Goal: Book appointment/travel/reservation

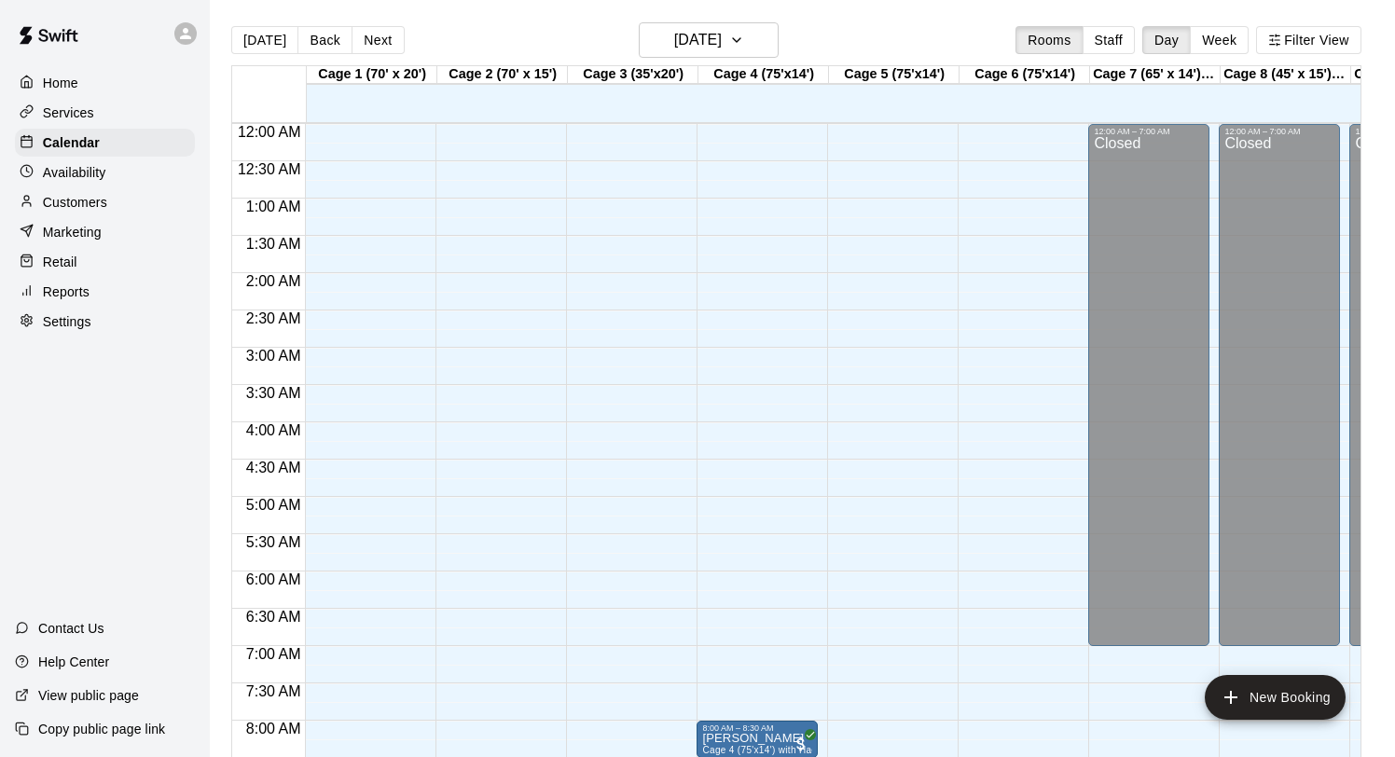
scroll to position [11, 0]
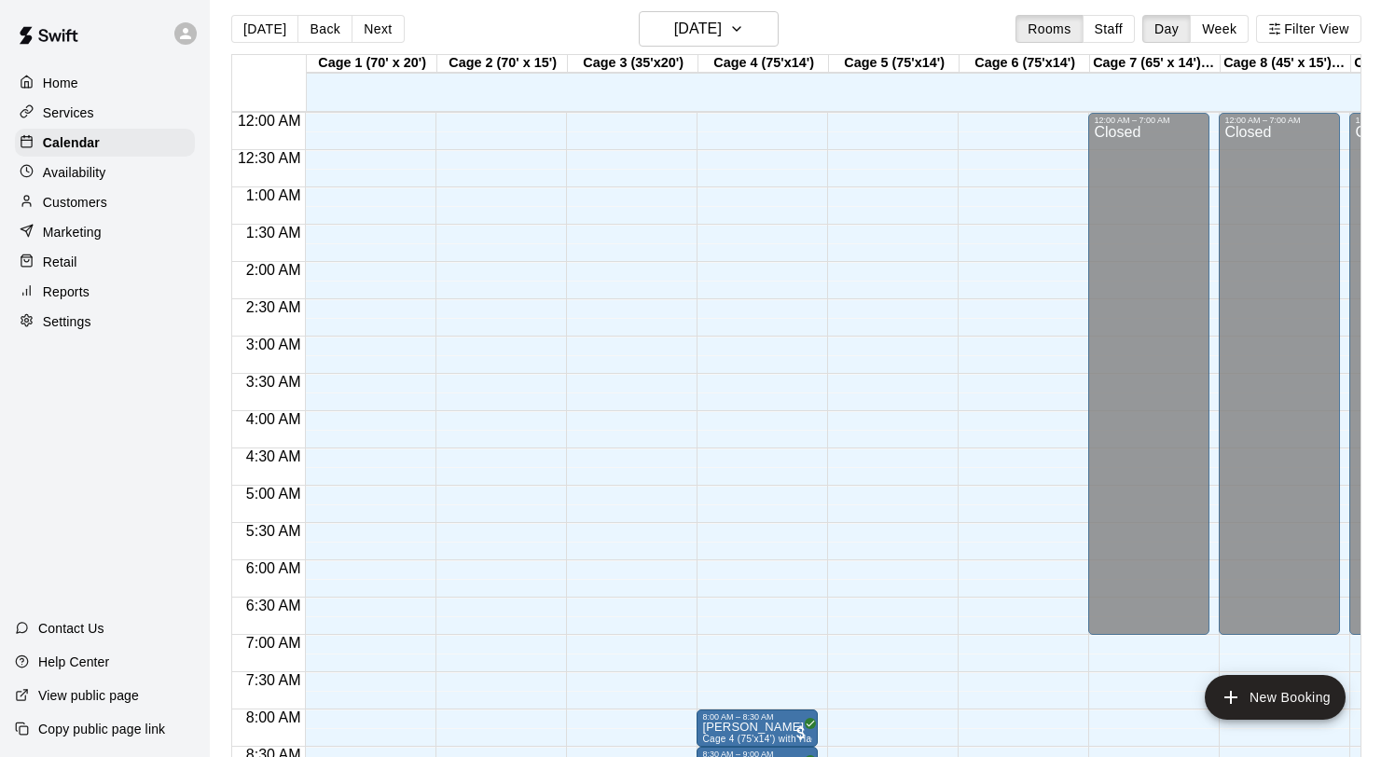
click at [707, 46] on button "[DATE]" at bounding box center [709, 28] width 140 height 35
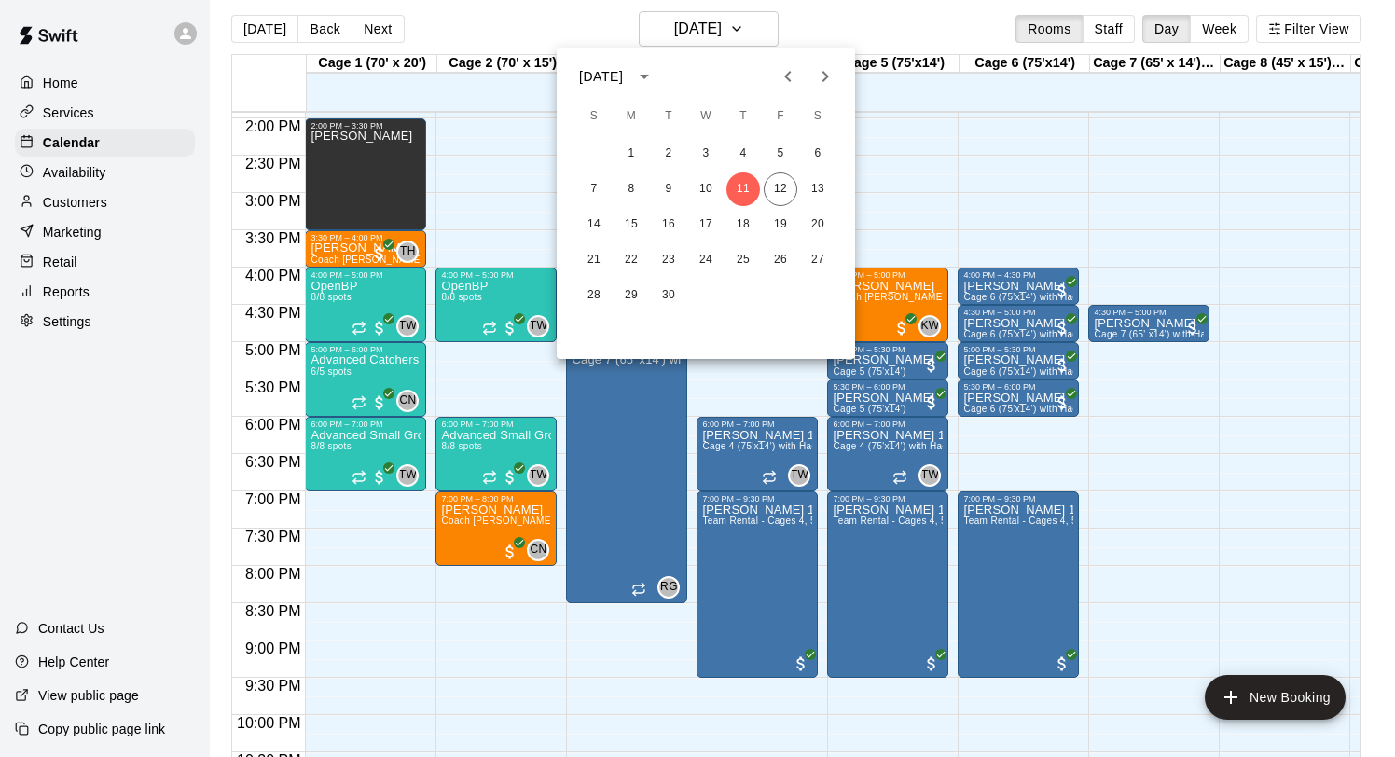
click at [798, 196] on div "7 8 9 10 11 12 13" at bounding box center [706, 190] width 298 height 34
click at [786, 192] on button "12" at bounding box center [781, 190] width 34 height 34
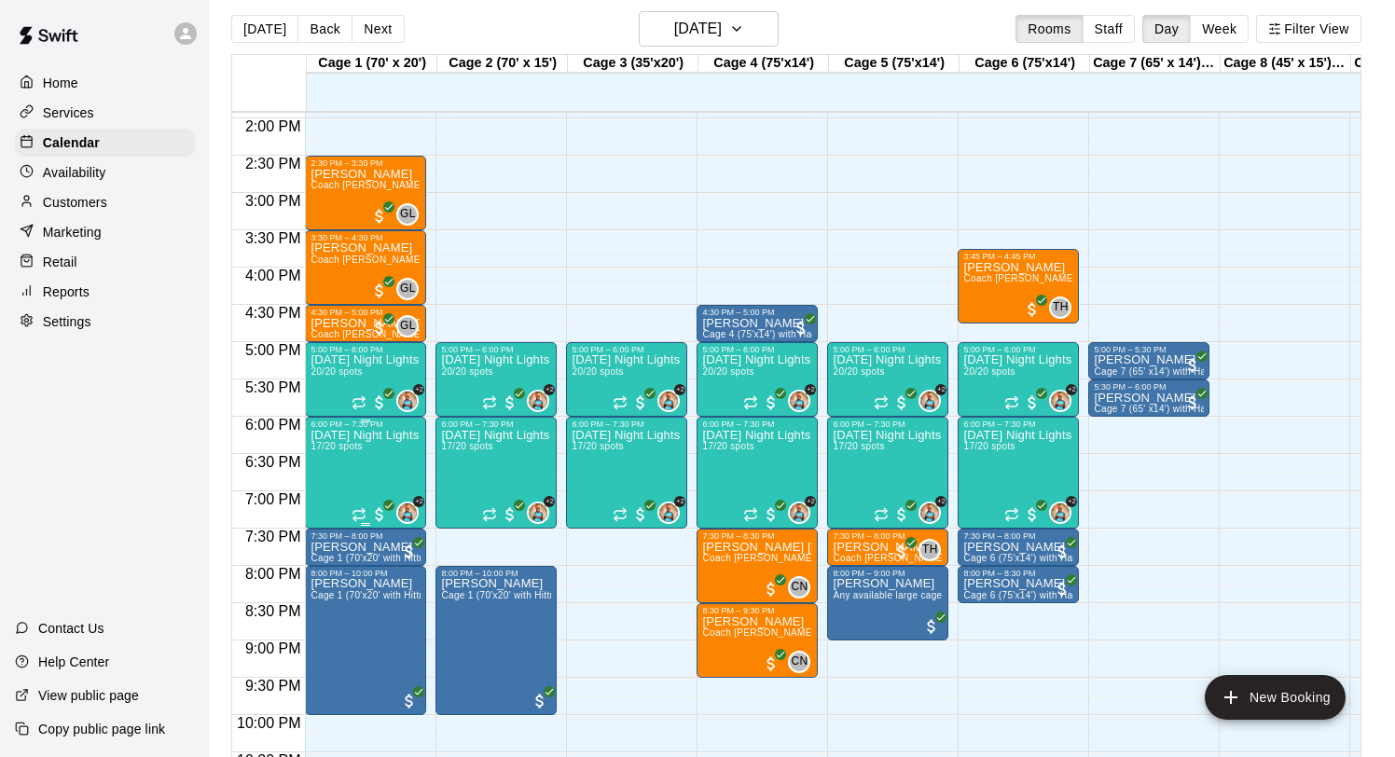
click at [334, 487] on img "edit" at bounding box center [330, 493] width 21 height 21
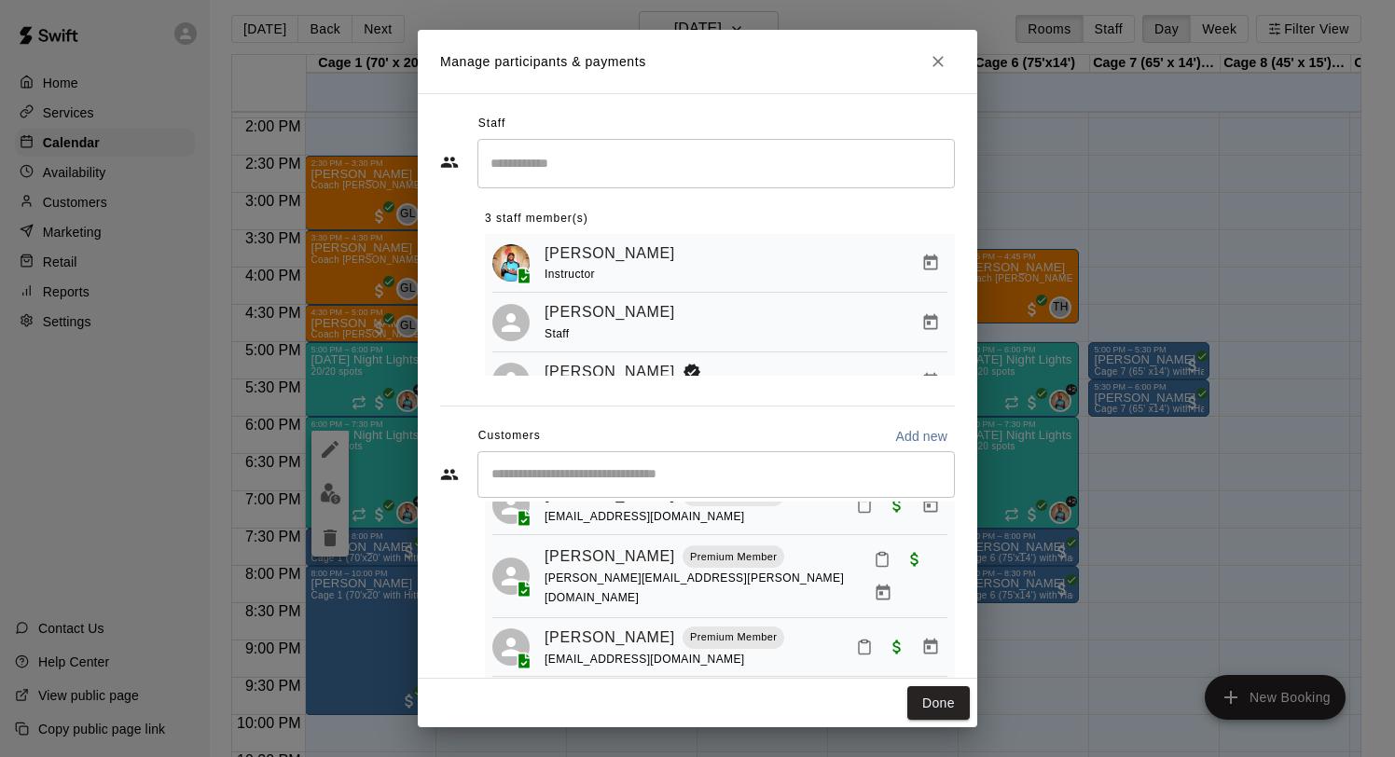
scroll to position [912, 0]
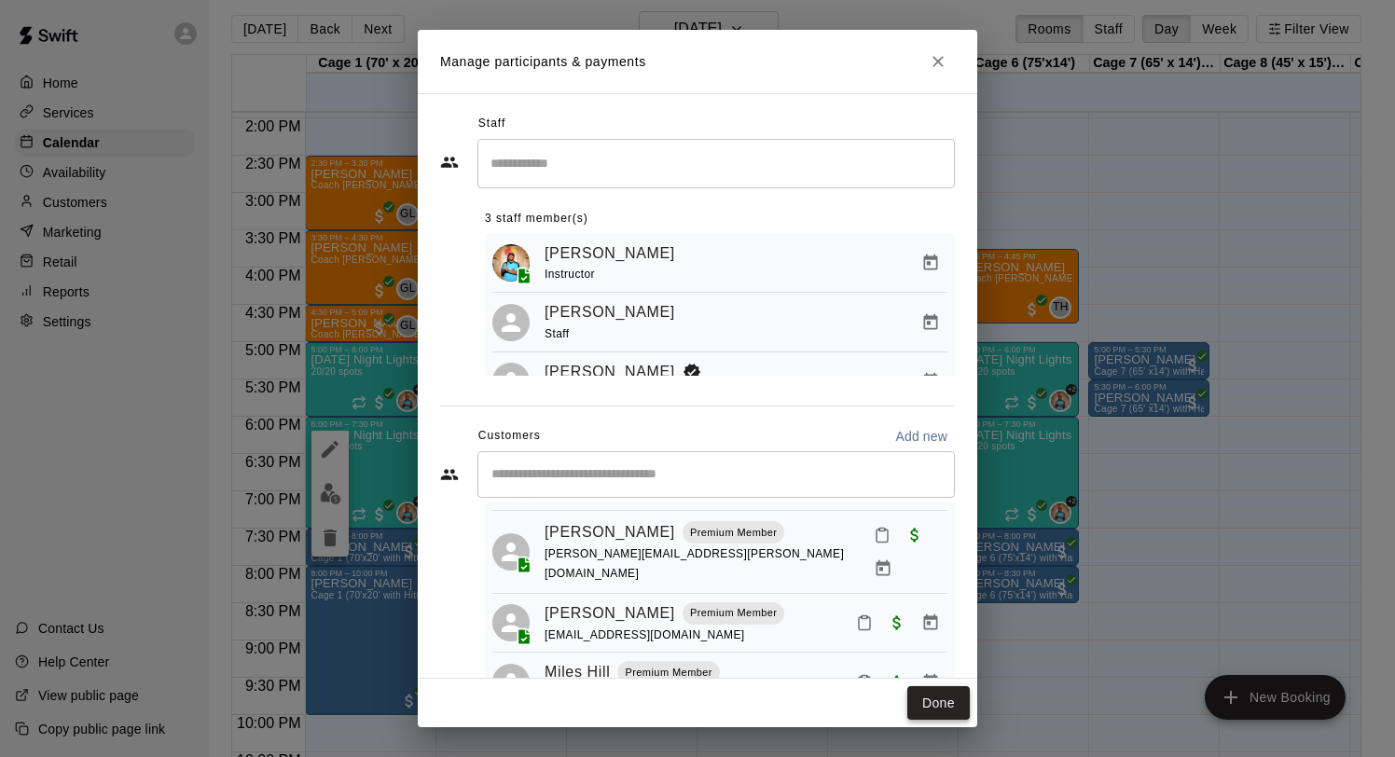
click at [948, 693] on button "Done" at bounding box center [939, 703] width 62 height 35
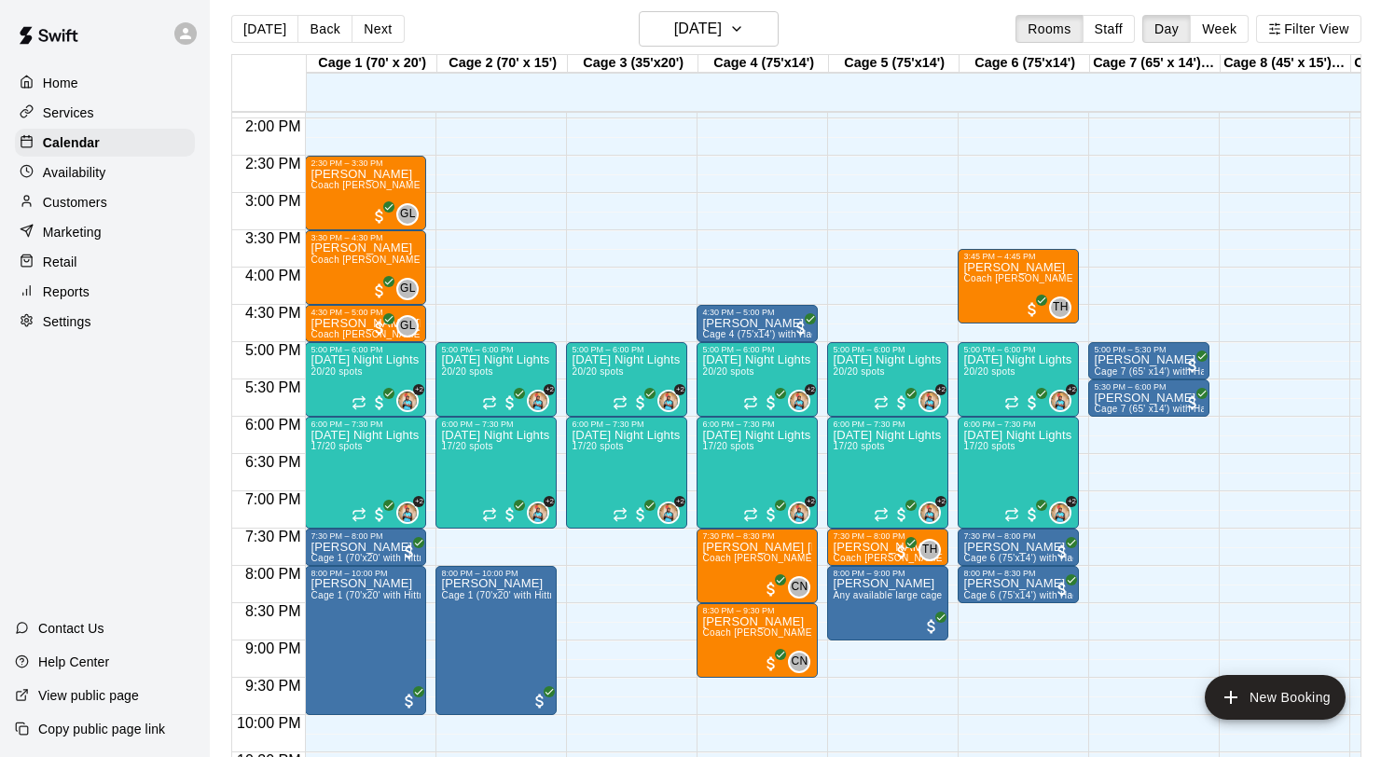
click at [80, 201] on p "Customers" at bounding box center [75, 202] width 64 height 19
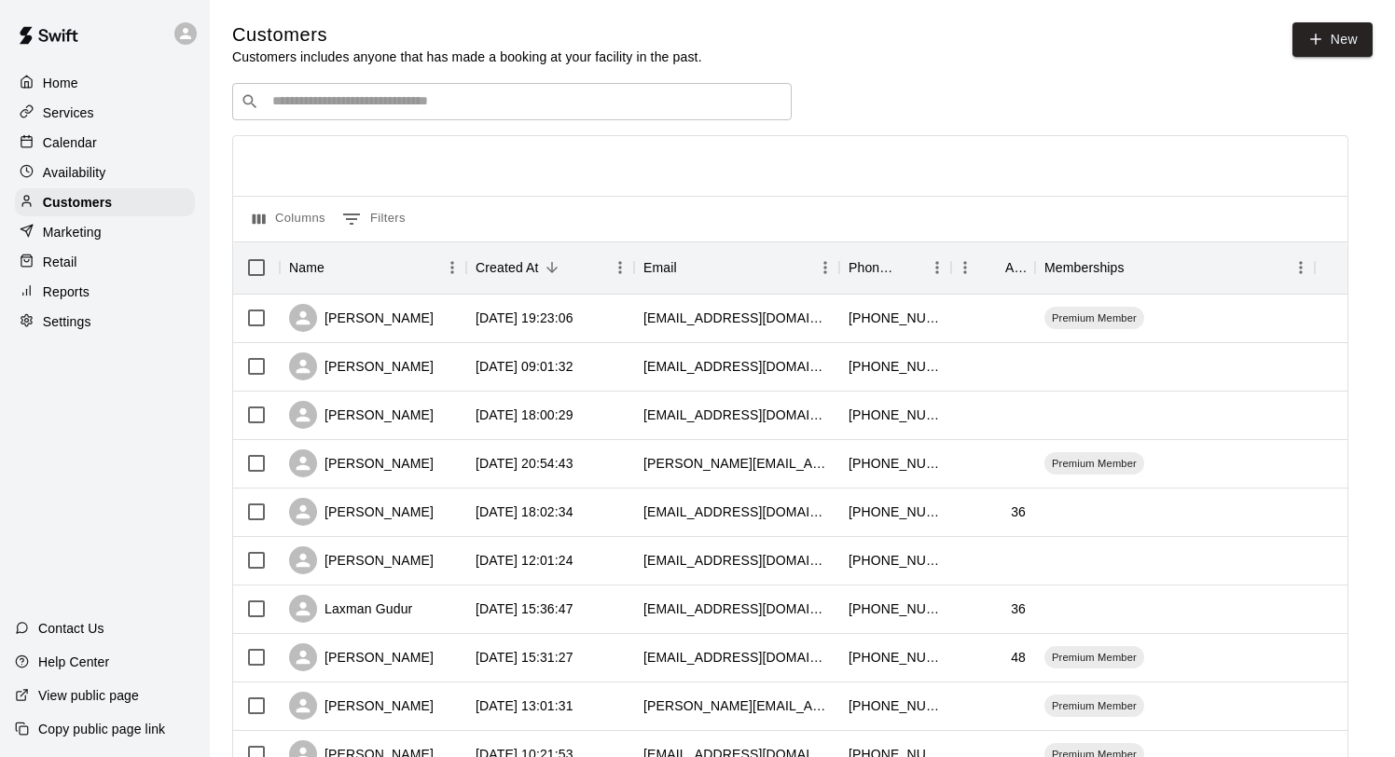
click at [414, 112] on div "​ ​" at bounding box center [512, 101] width 560 height 37
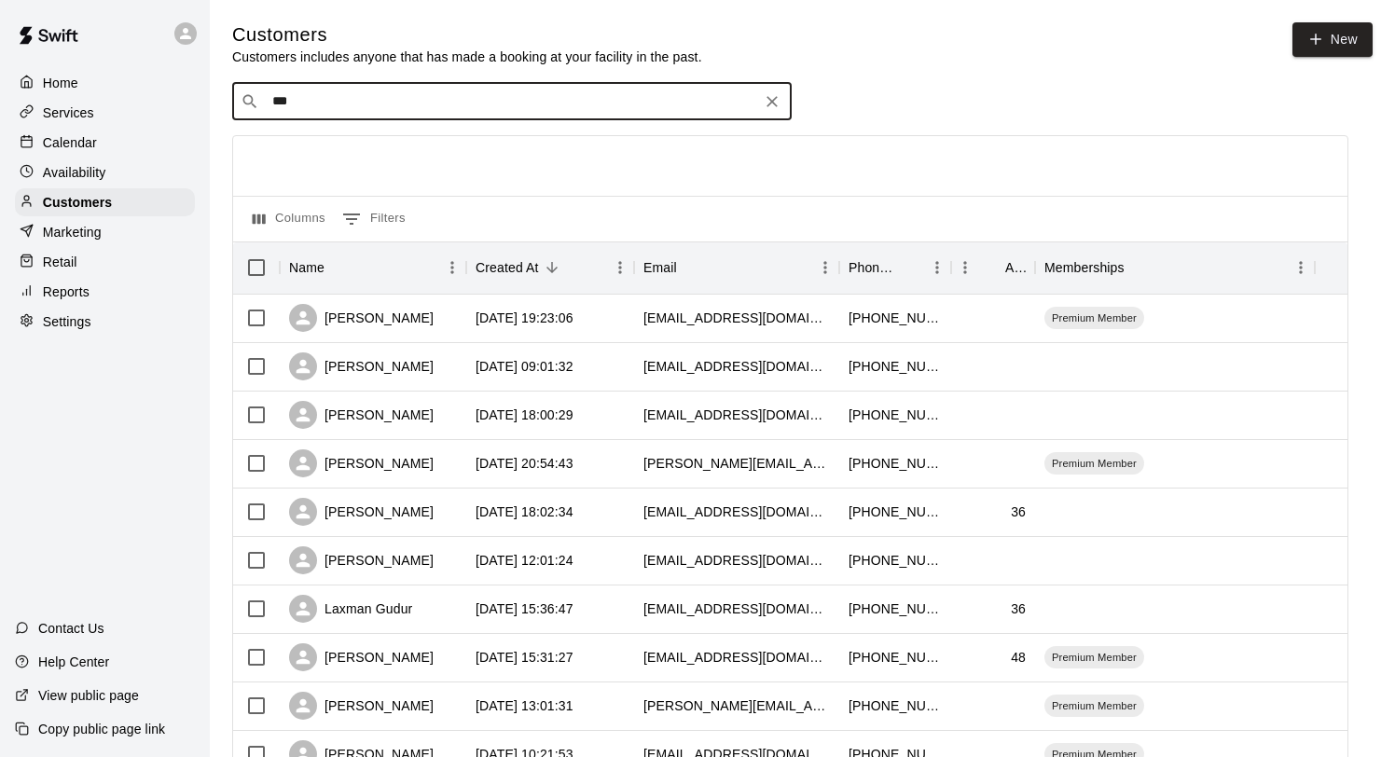
type input "****"
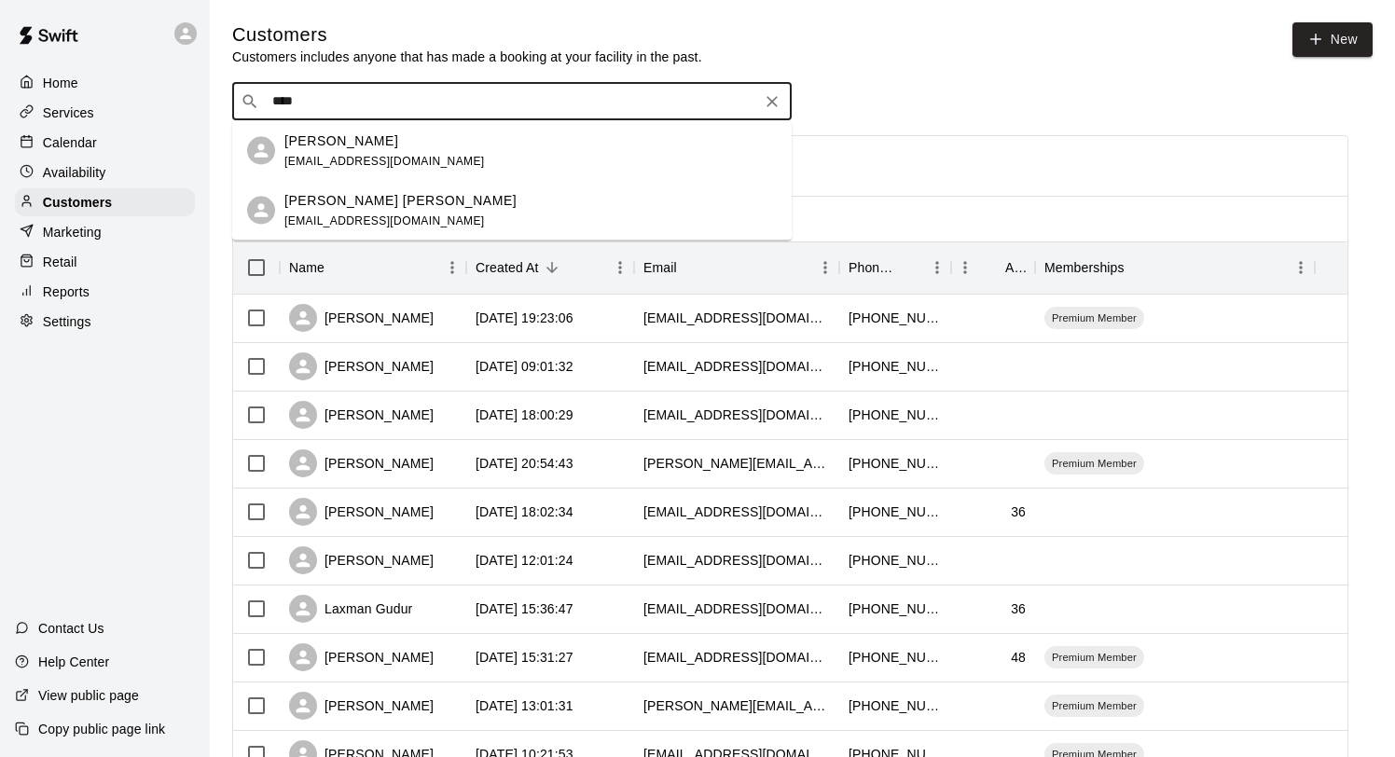
click at [344, 196] on div "[PERSON_NAME] [PERSON_NAME]" at bounding box center [400, 200] width 232 height 20
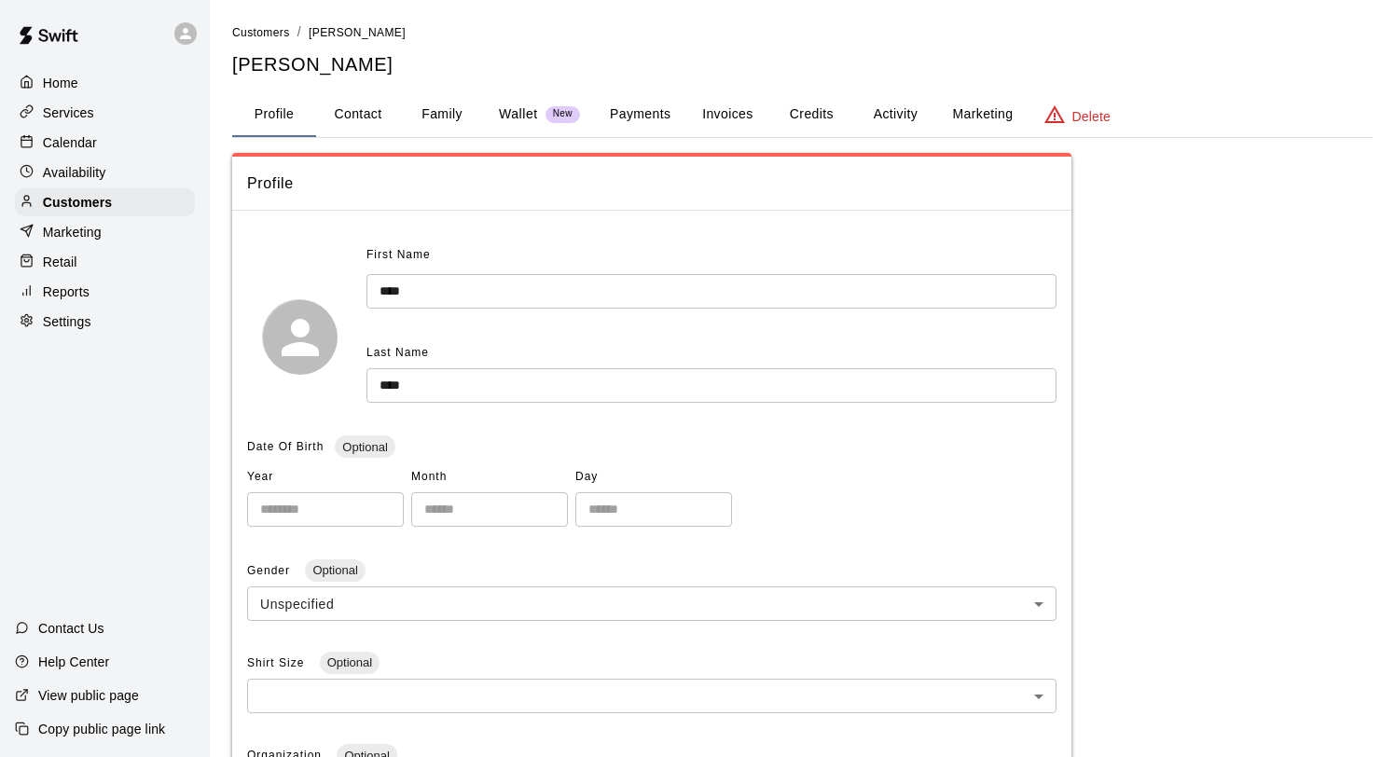
click at [361, 112] on button "Contact" at bounding box center [358, 114] width 84 height 45
select select "**"
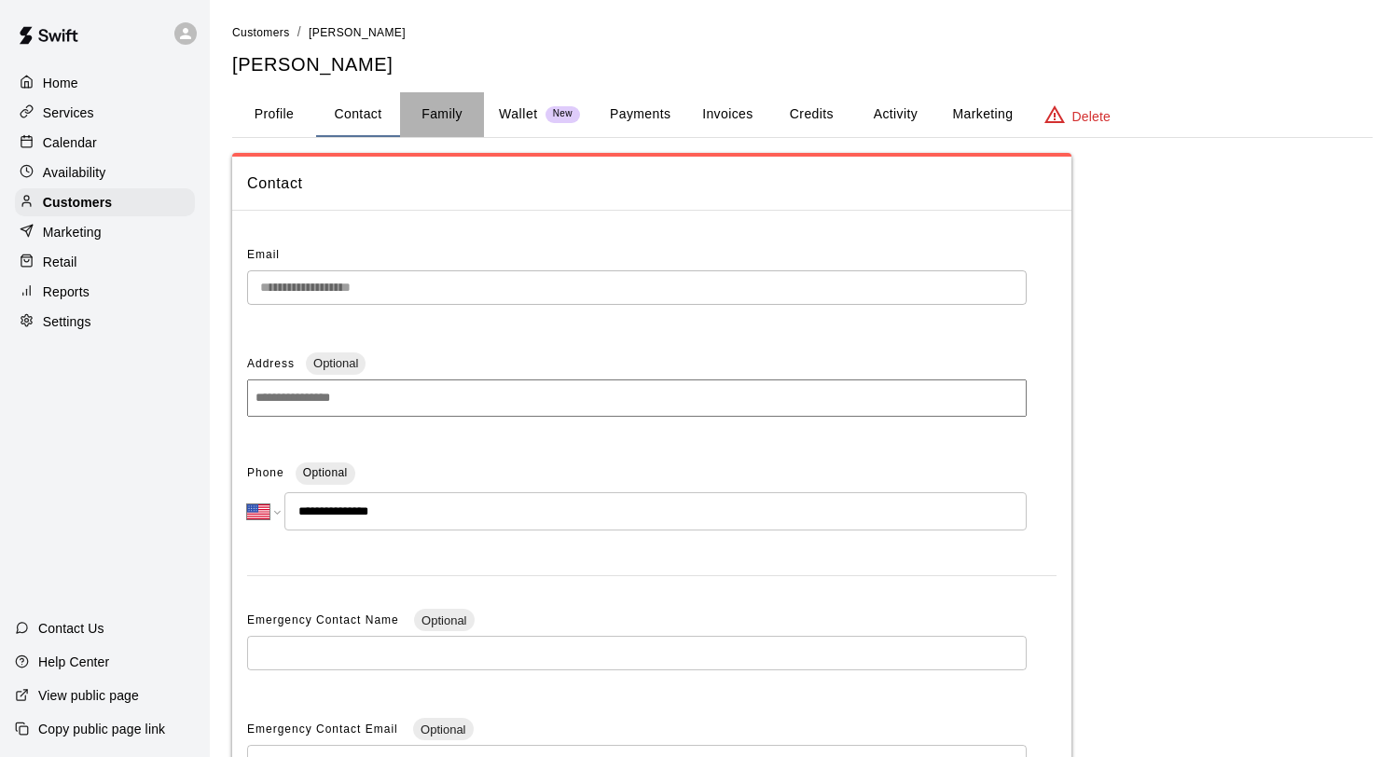
click at [437, 113] on button "Family" at bounding box center [442, 114] width 84 height 45
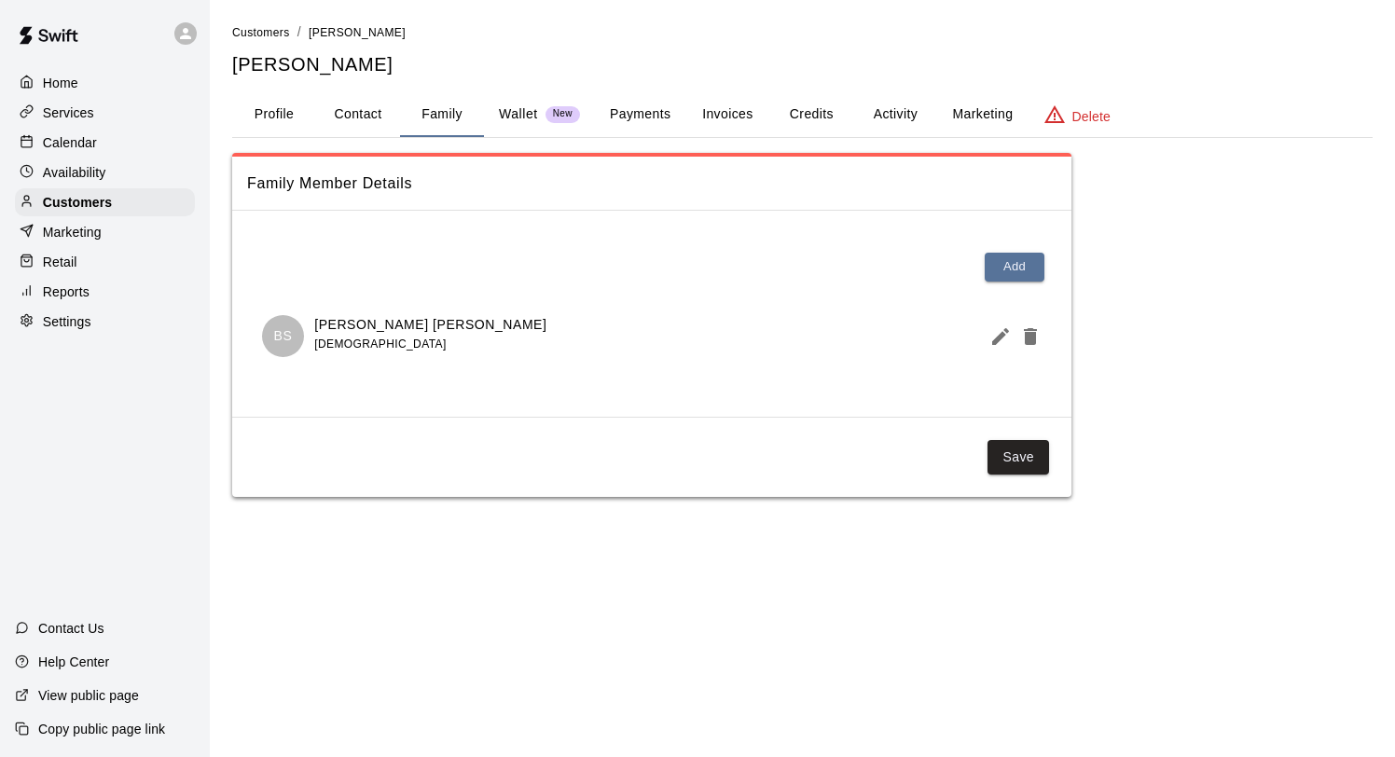
click at [503, 120] on p "Wallet" at bounding box center [518, 114] width 39 height 20
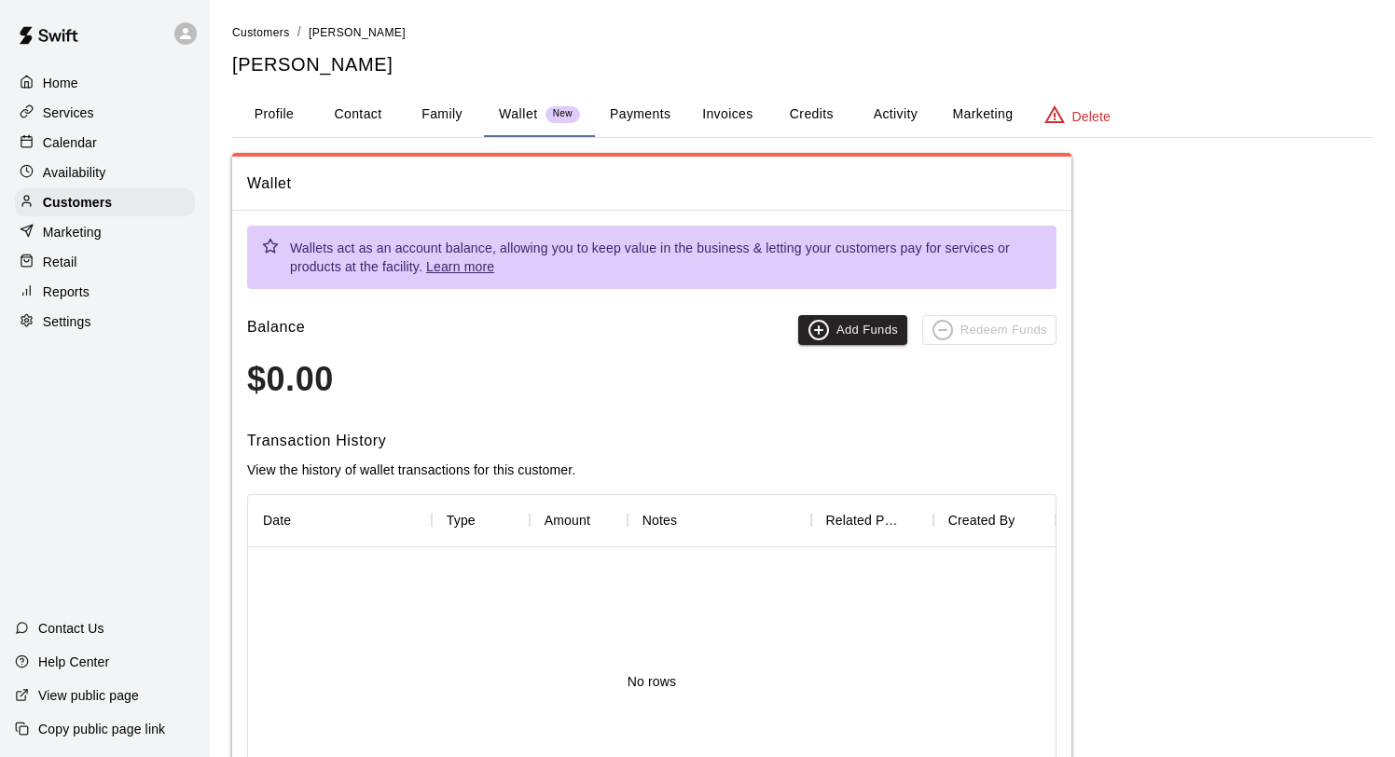
click at [671, 122] on button "Payments" at bounding box center [640, 114] width 90 height 45
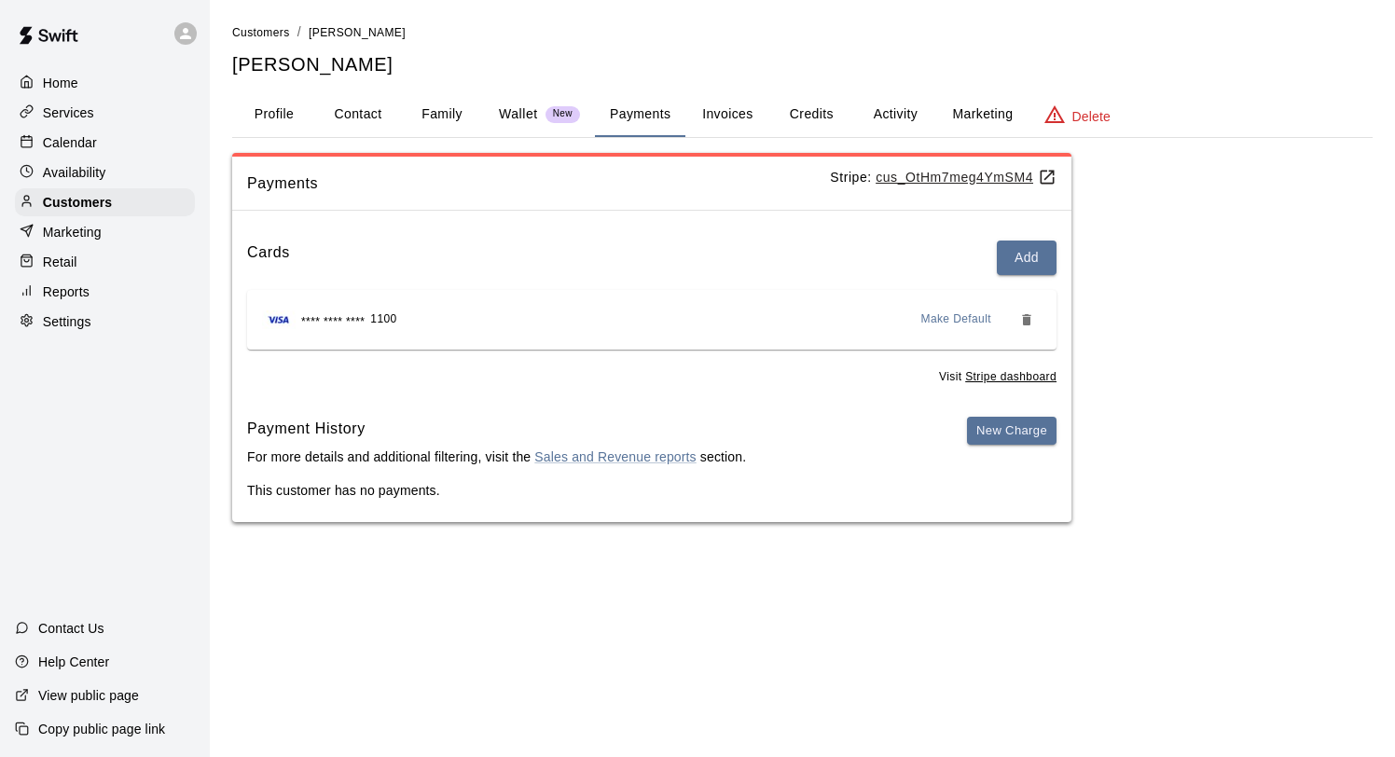
click at [69, 146] on p "Calendar" at bounding box center [70, 142] width 54 height 19
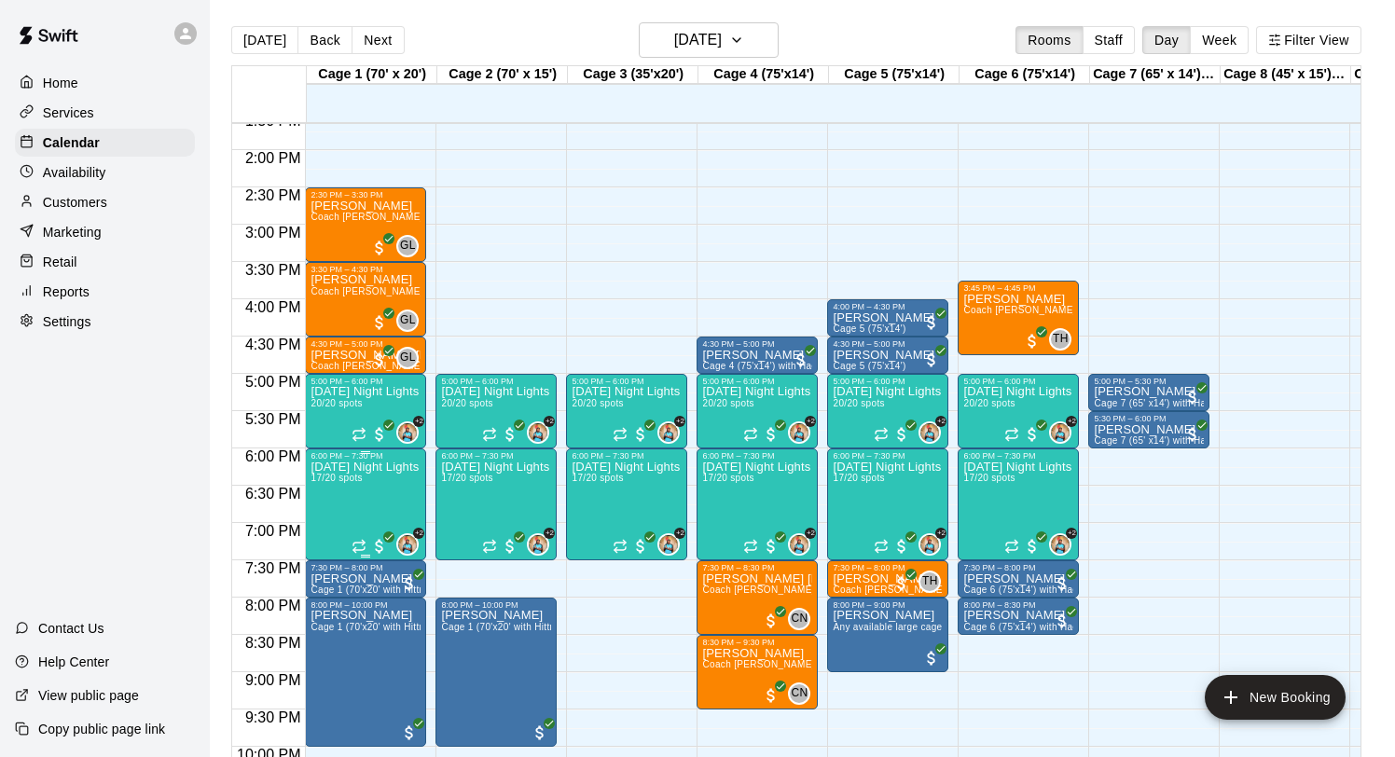
click at [354, 474] on span "17/20 spots" at bounding box center [336, 478] width 51 height 10
click at [324, 546] on img "edit" at bounding box center [330, 537] width 21 height 21
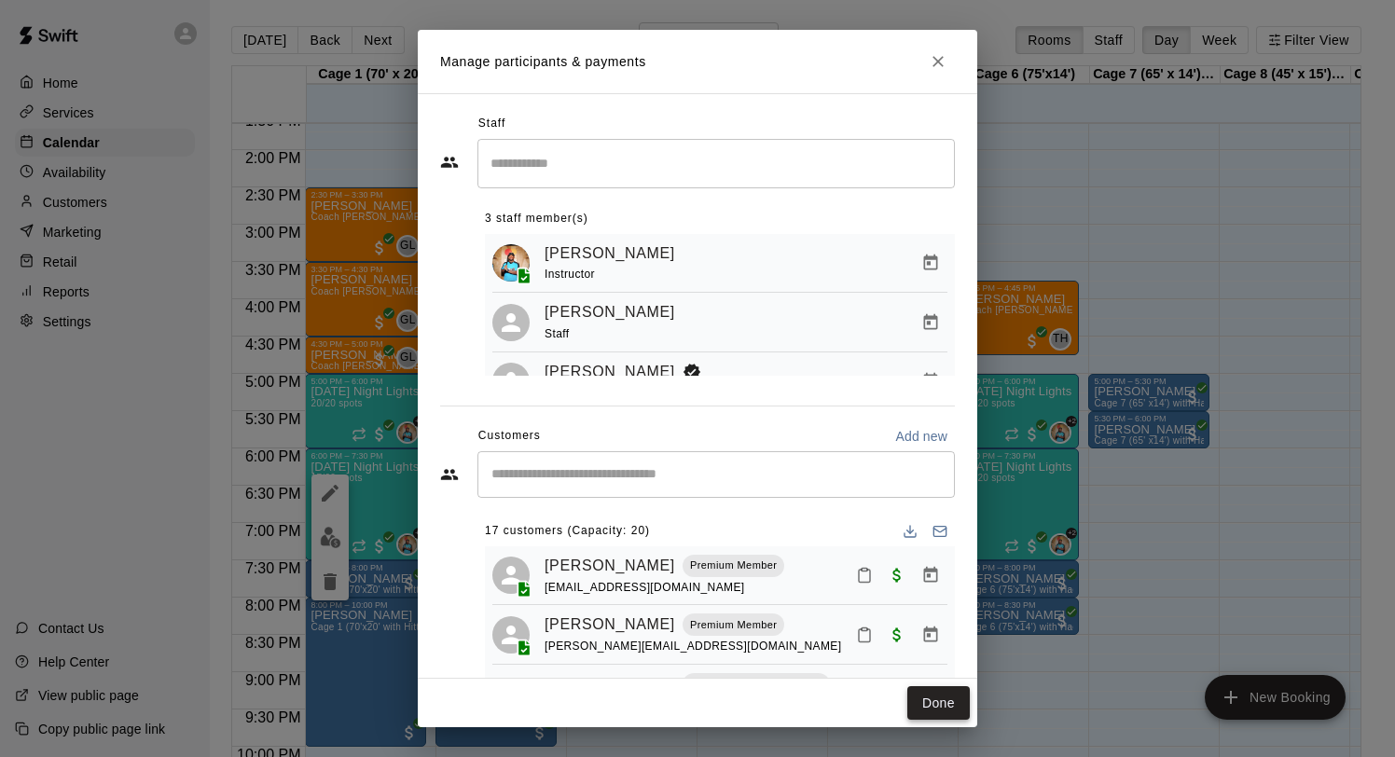
click at [935, 702] on button "Done" at bounding box center [939, 703] width 62 height 35
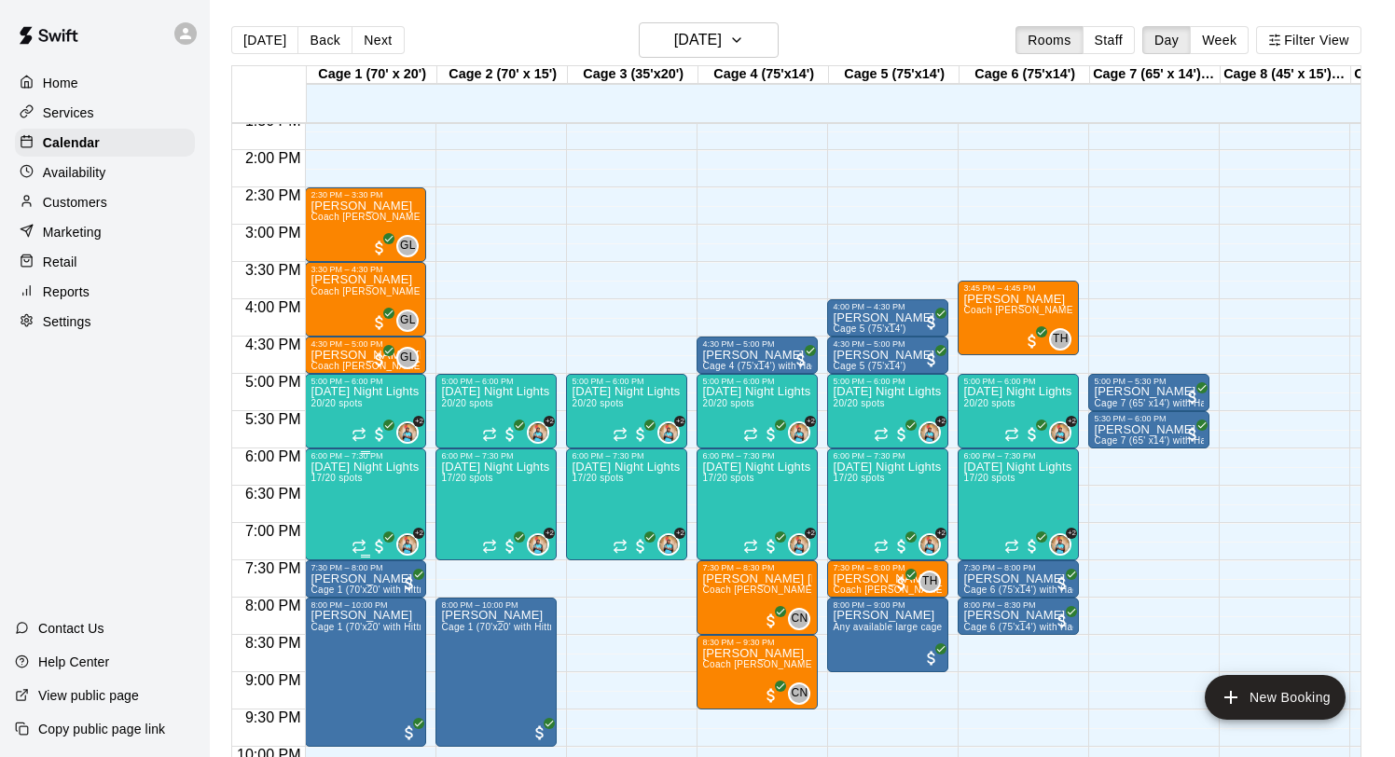
click at [355, 417] on div at bounding box center [697, 378] width 1395 height 757
click at [340, 404] on span "20/20 spots" at bounding box center [336, 403] width 51 height 10
click at [330, 461] on img "edit" at bounding box center [330, 462] width 21 height 21
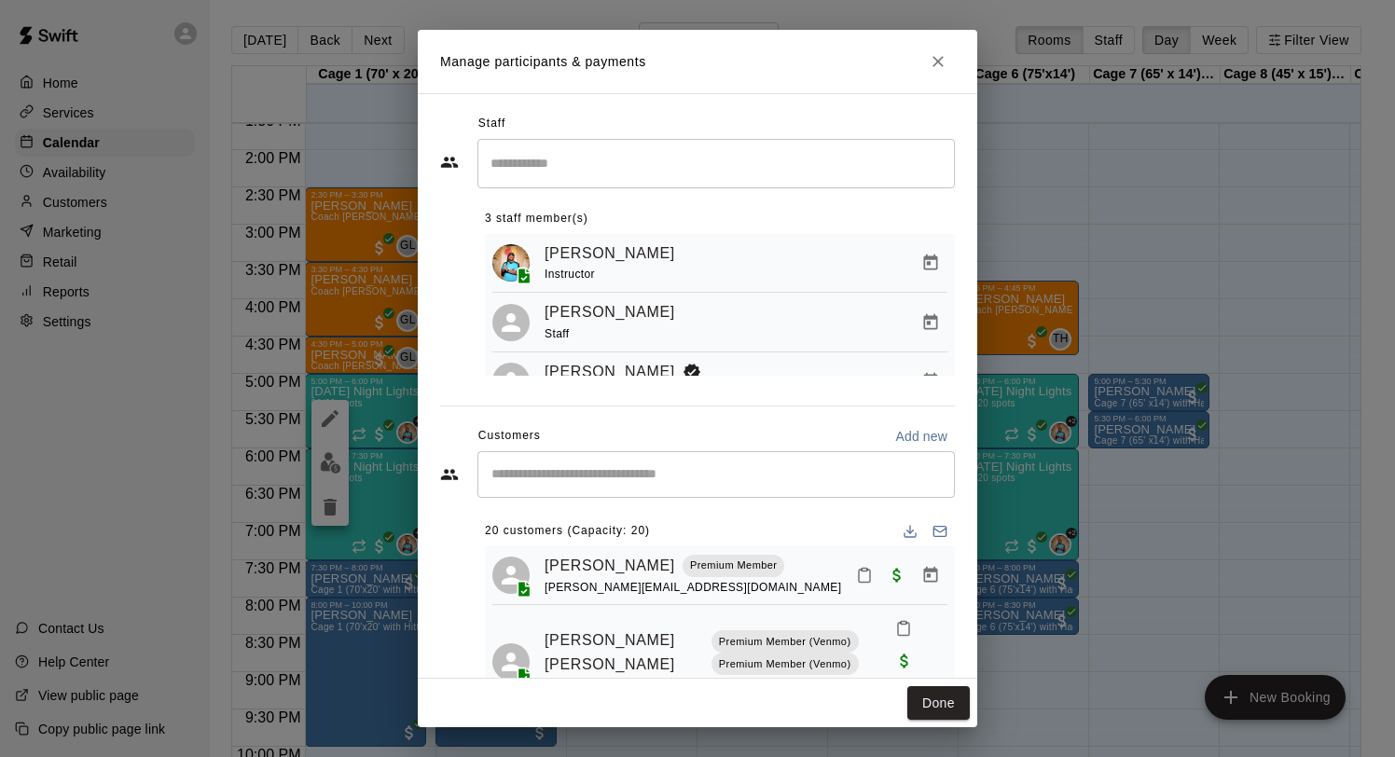
click at [537, 474] on input "Start typing to search customers..." at bounding box center [716, 474] width 461 height 19
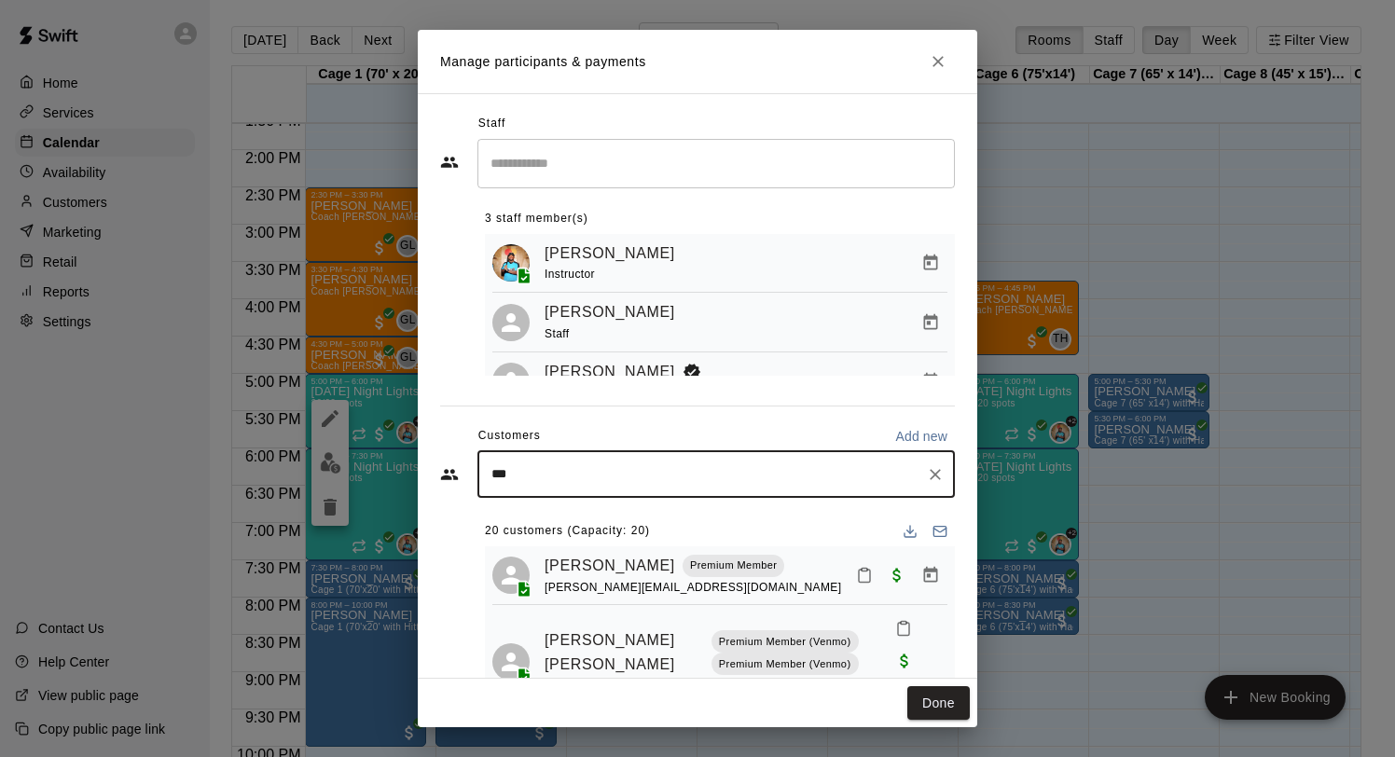
type input "****"
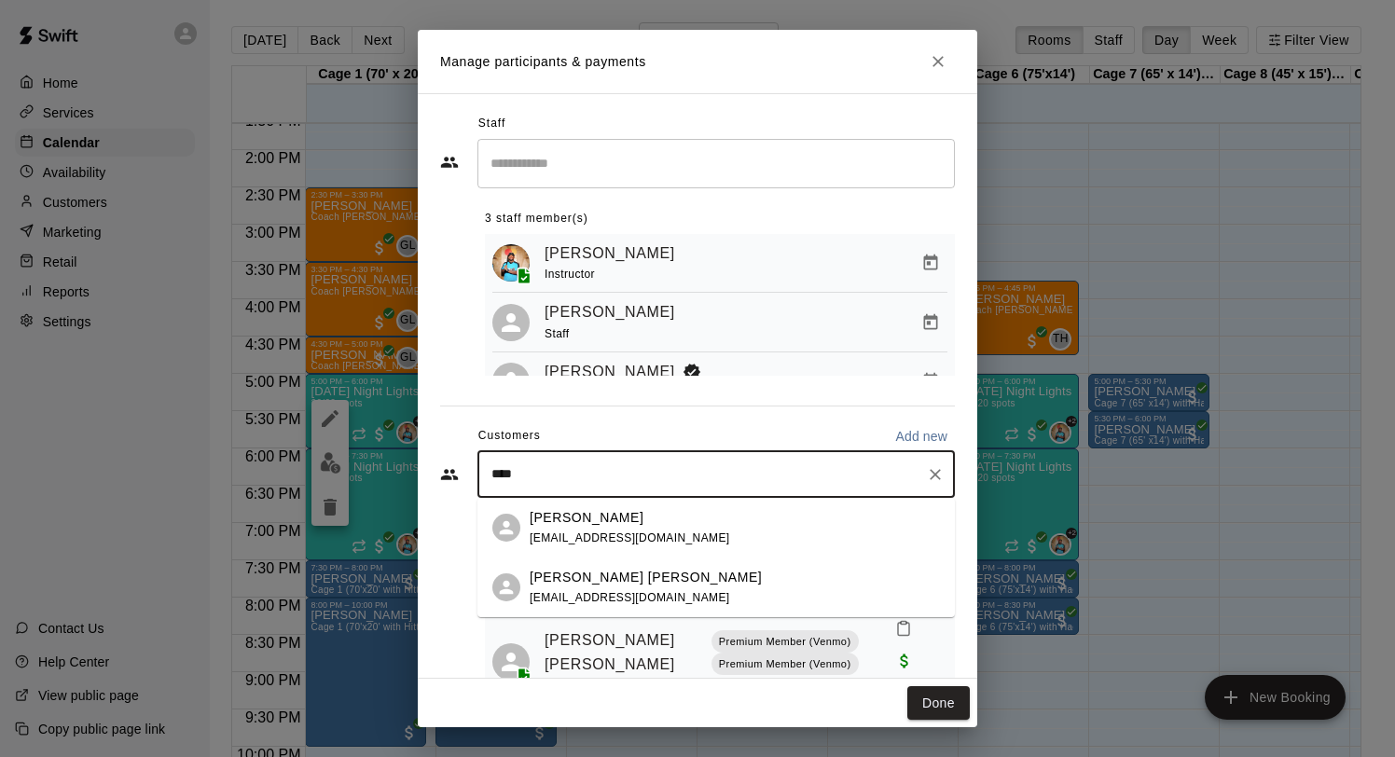
click at [593, 573] on div "[PERSON_NAME] [PERSON_NAME]" at bounding box center [646, 578] width 232 height 20
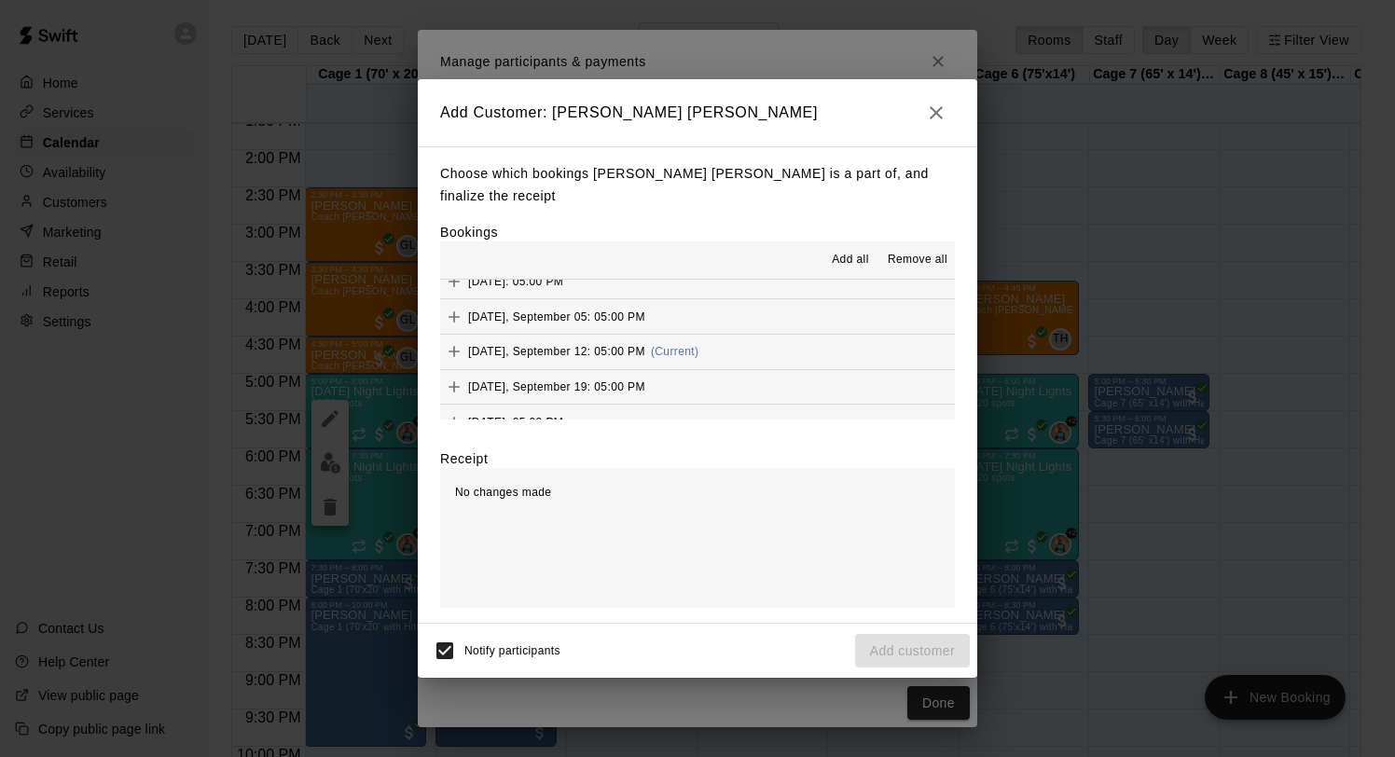
scroll to position [1199, 0]
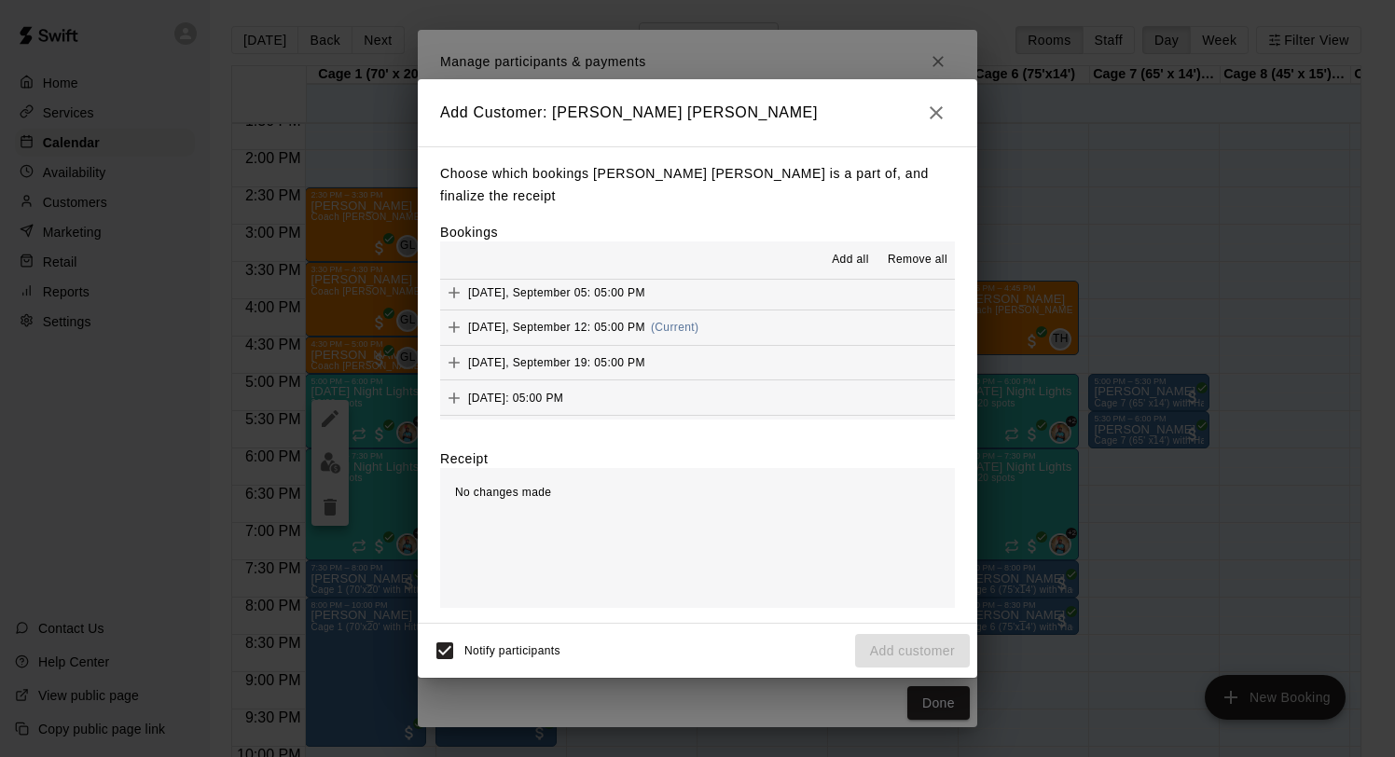
click at [593, 321] on span "[DATE], September 12: 05:00 PM" at bounding box center [556, 327] width 177 height 13
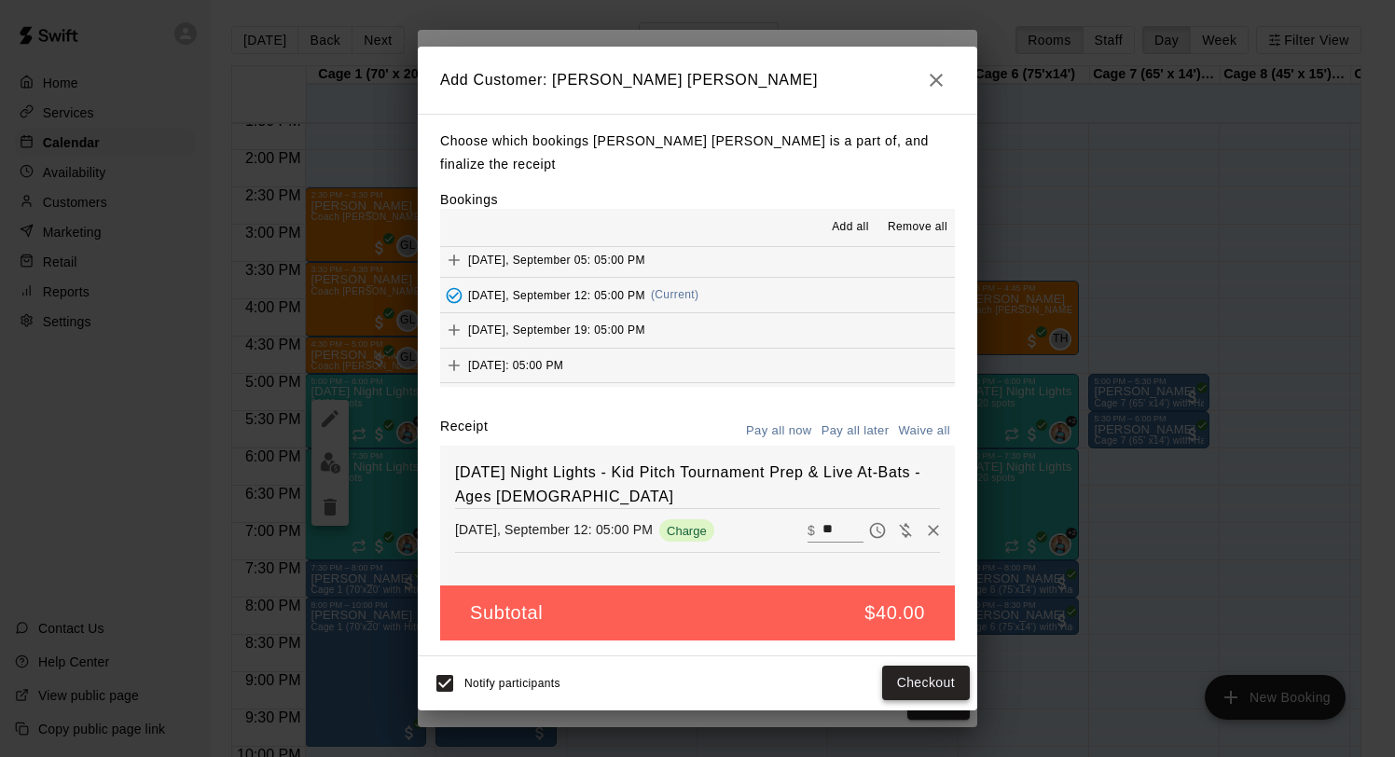
click at [901, 672] on button "Checkout" at bounding box center [926, 683] width 88 height 35
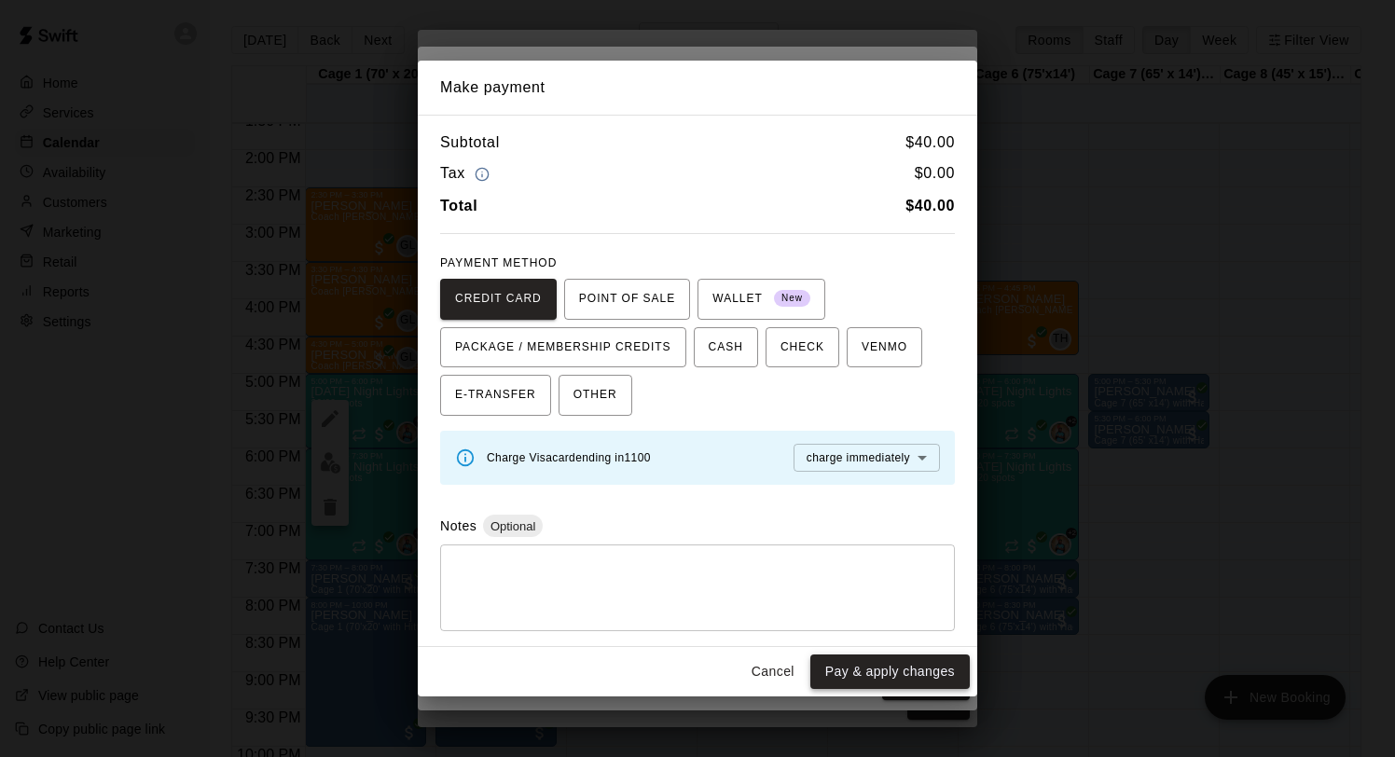
click at [858, 670] on button "Pay & apply changes" at bounding box center [890, 672] width 159 height 35
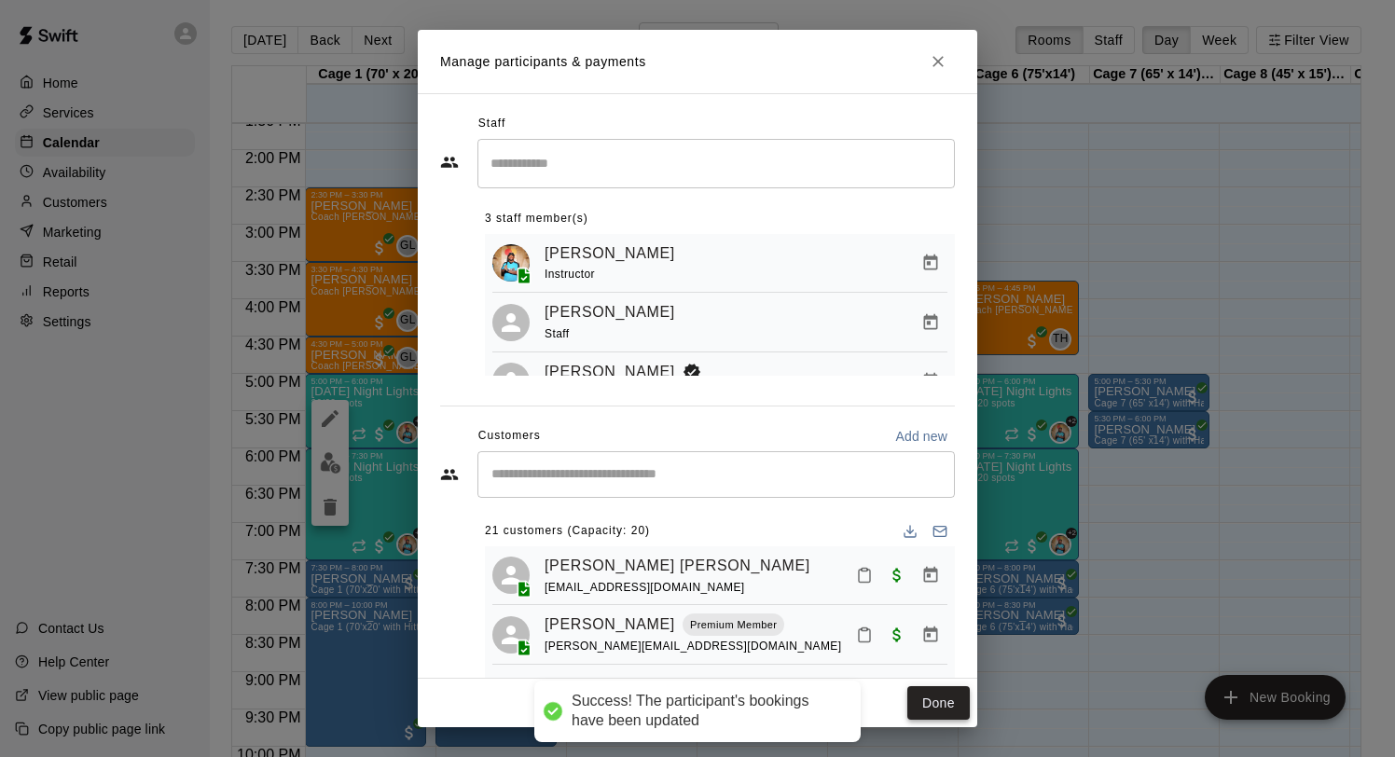
click at [932, 701] on button "Done" at bounding box center [939, 703] width 62 height 35
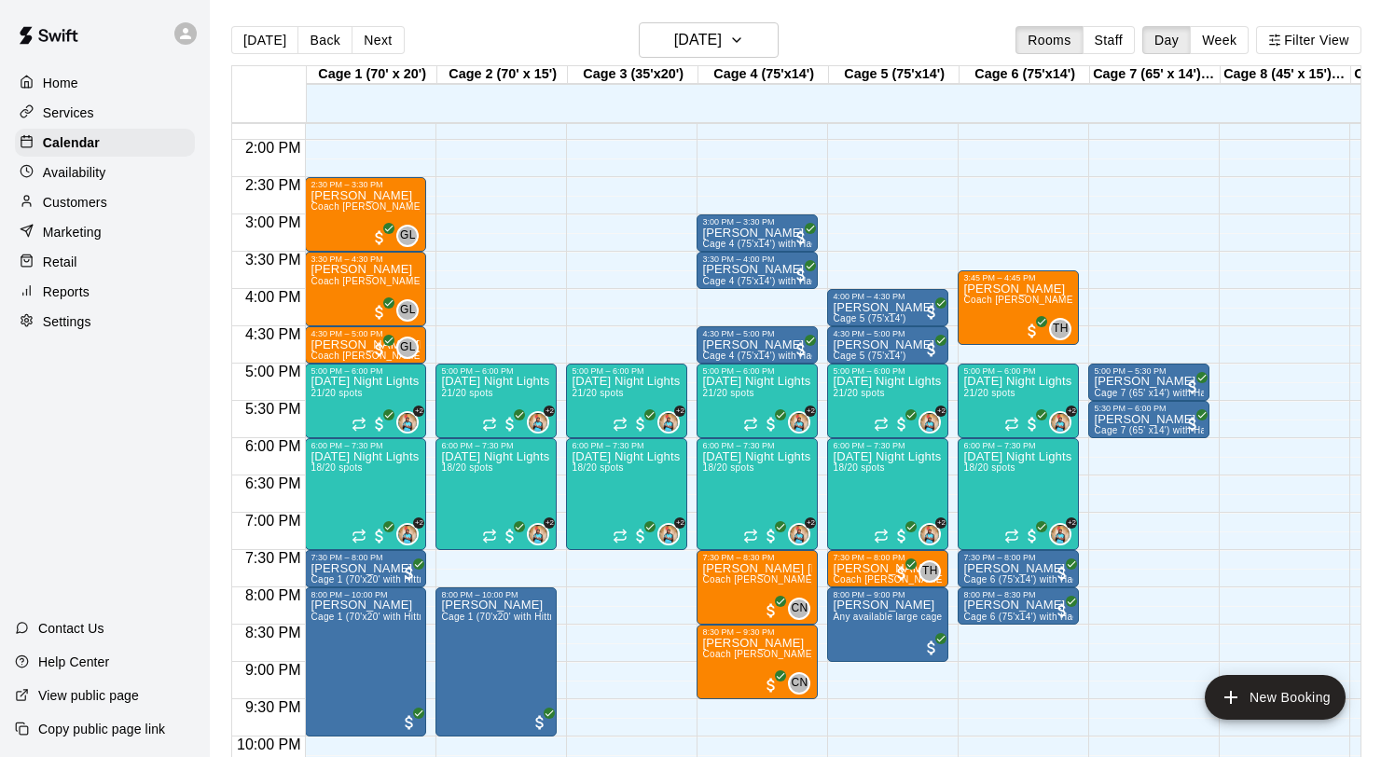
scroll to position [1034, 0]
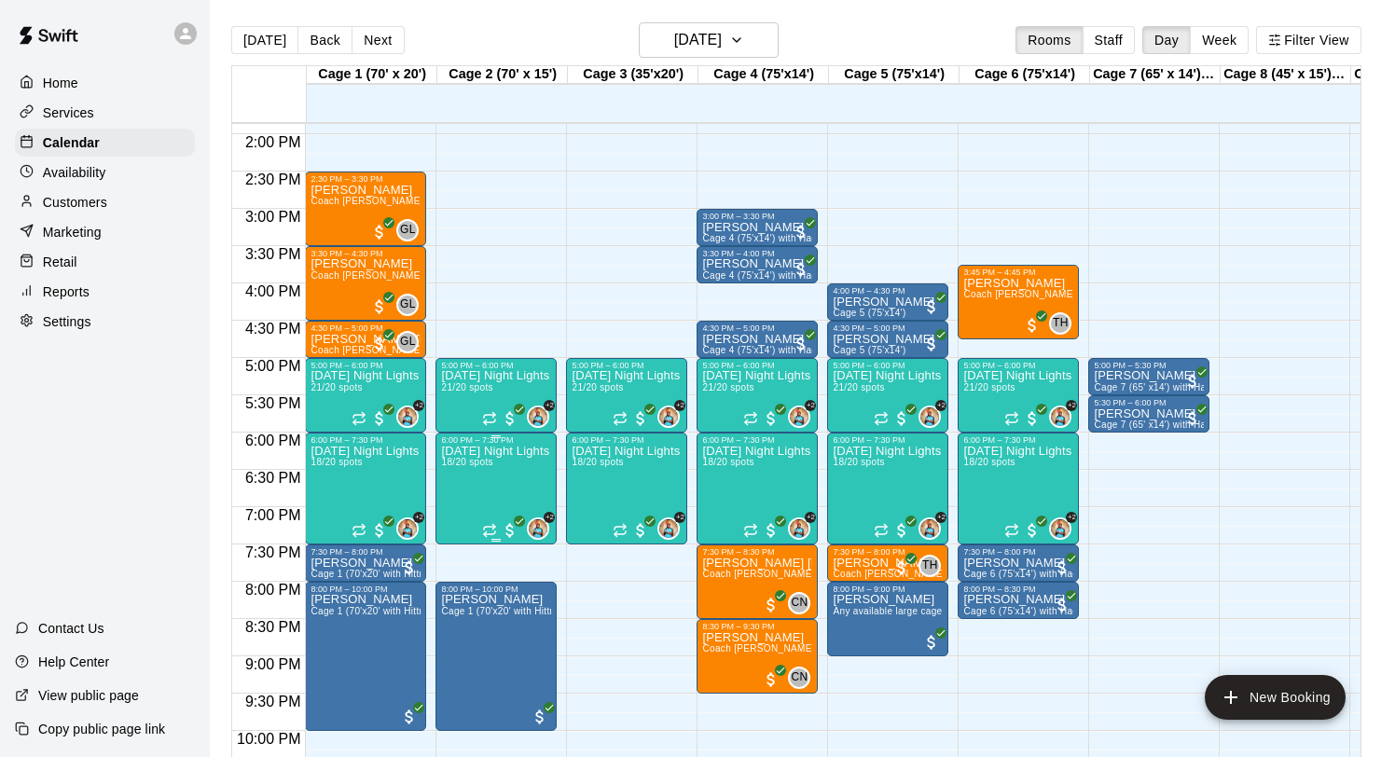
click at [469, 511] on img "edit" at bounding box center [460, 509] width 21 height 21
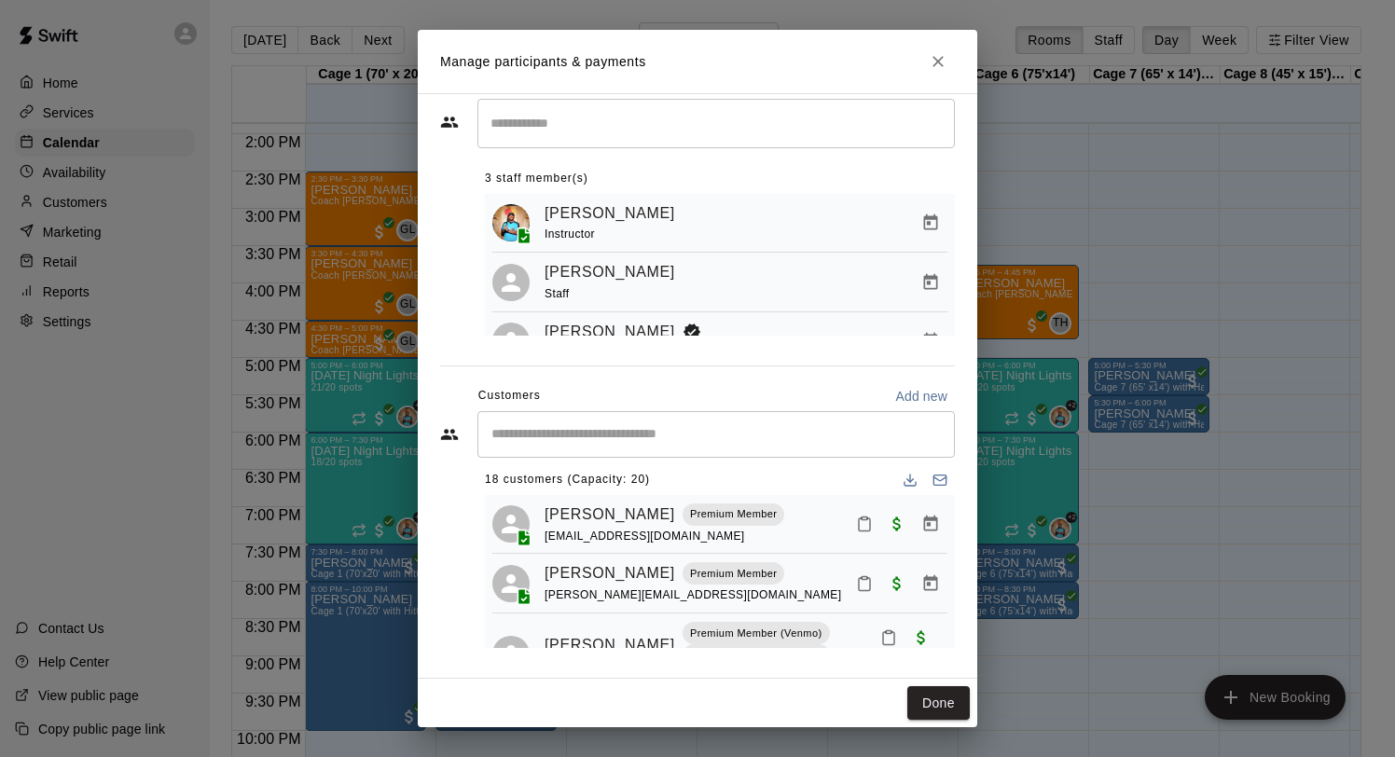
scroll to position [0, 0]
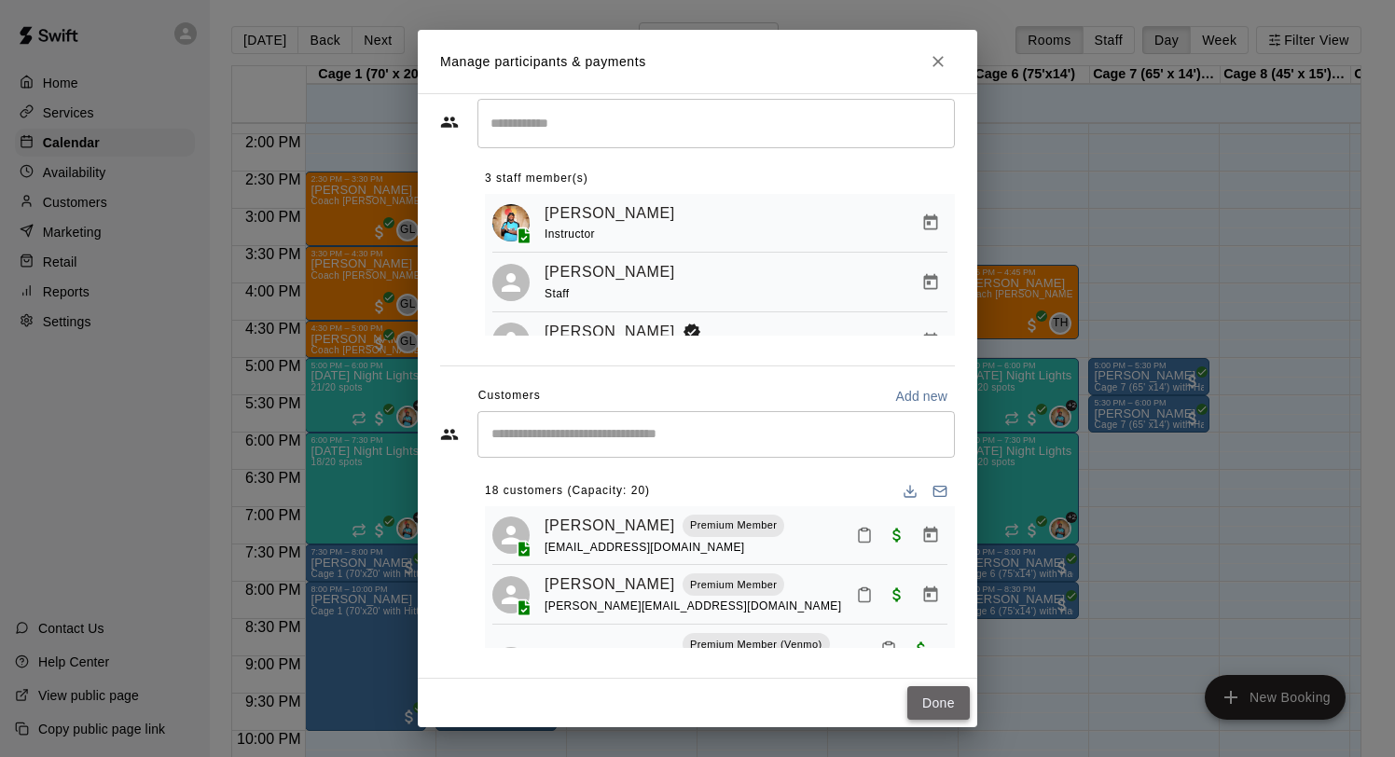
click at [931, 704] on button "Done" at bounding box center [939, 703] width 62 height 35
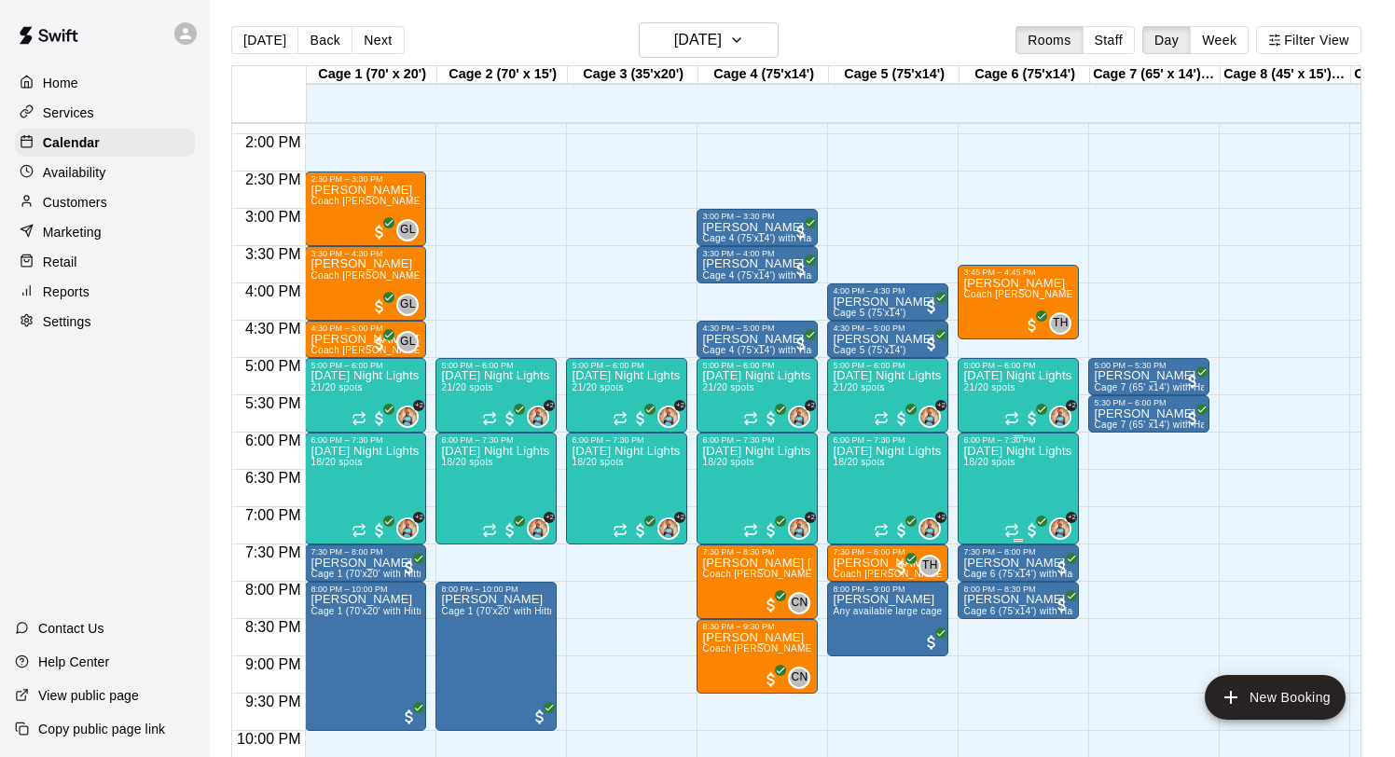
click at [984, 469] on icon "edit" at bounding box center [983, 465] width 22 height 22
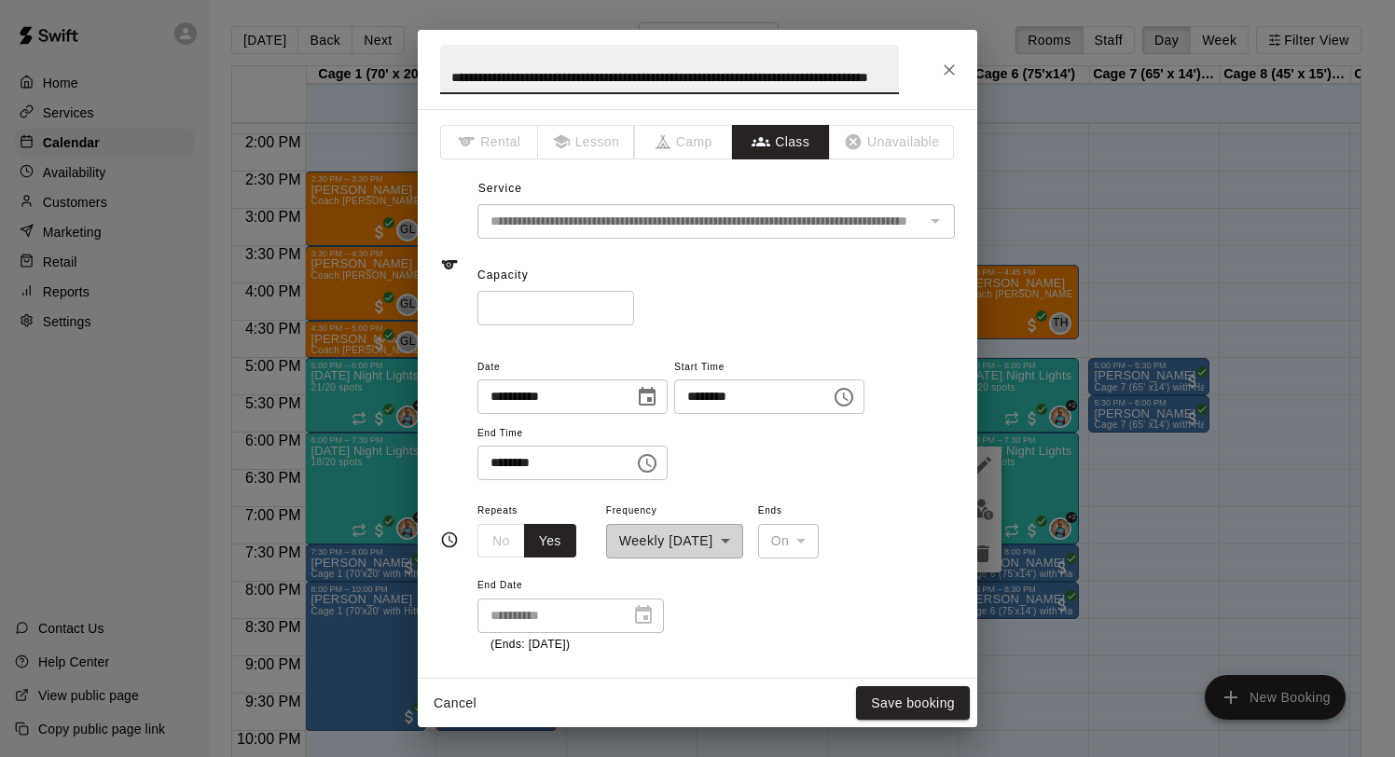
type input "**"
click at [619, 312] on input "**" at bounding box center [556, 308] width 157 height 35
click at [875, 694] on button "Save booking" at bounding box center [913, 703] width 114 height 35
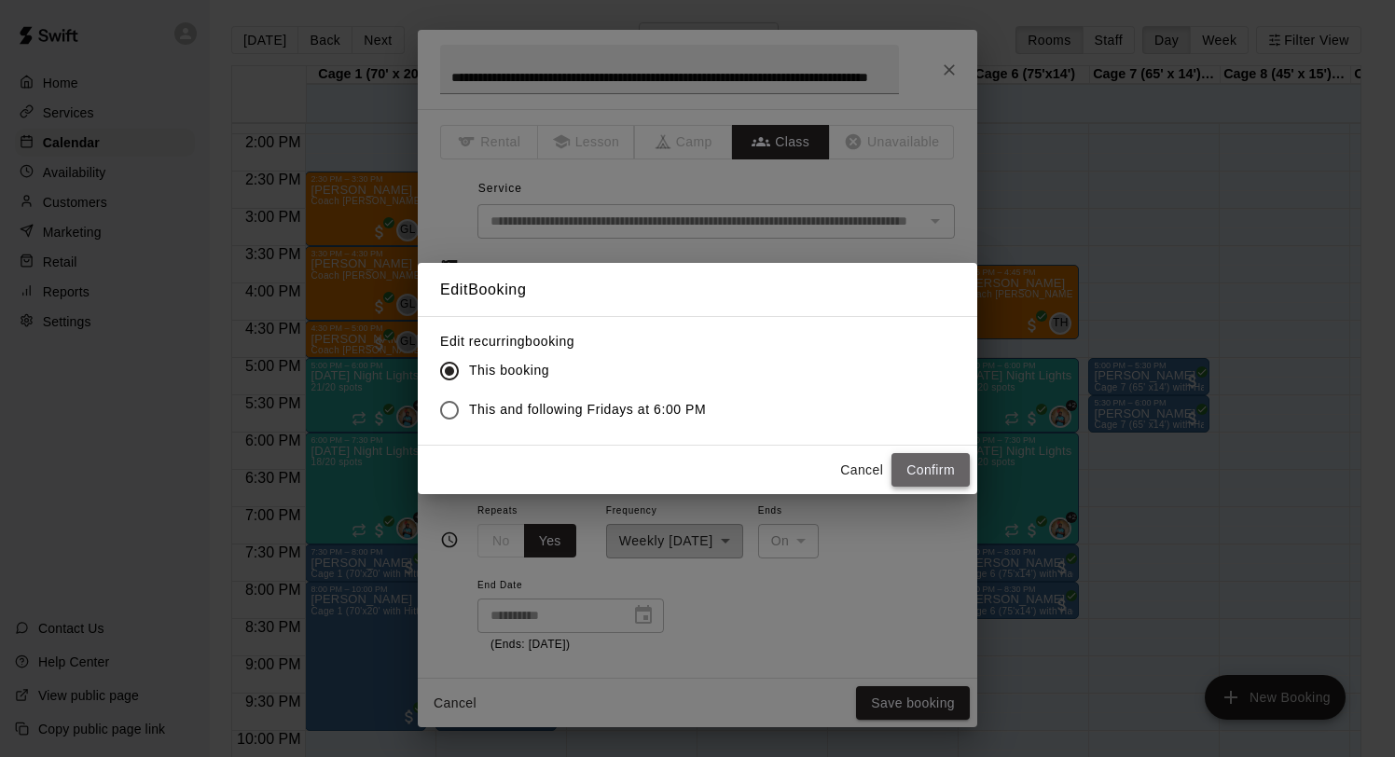
click at [936, 466] on button "Confirm" at bounding box center [931, 470] width 78 height 35
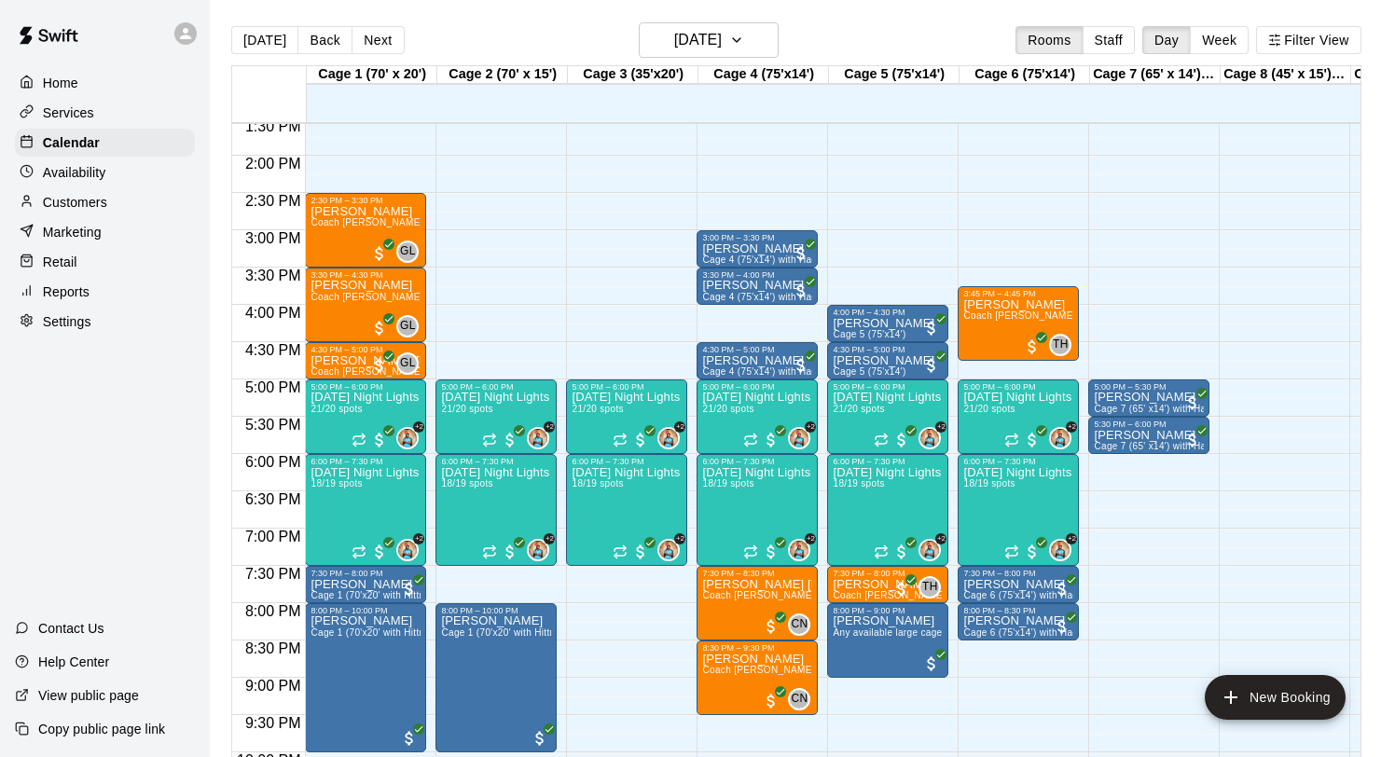
scroll to position [1008, 0]
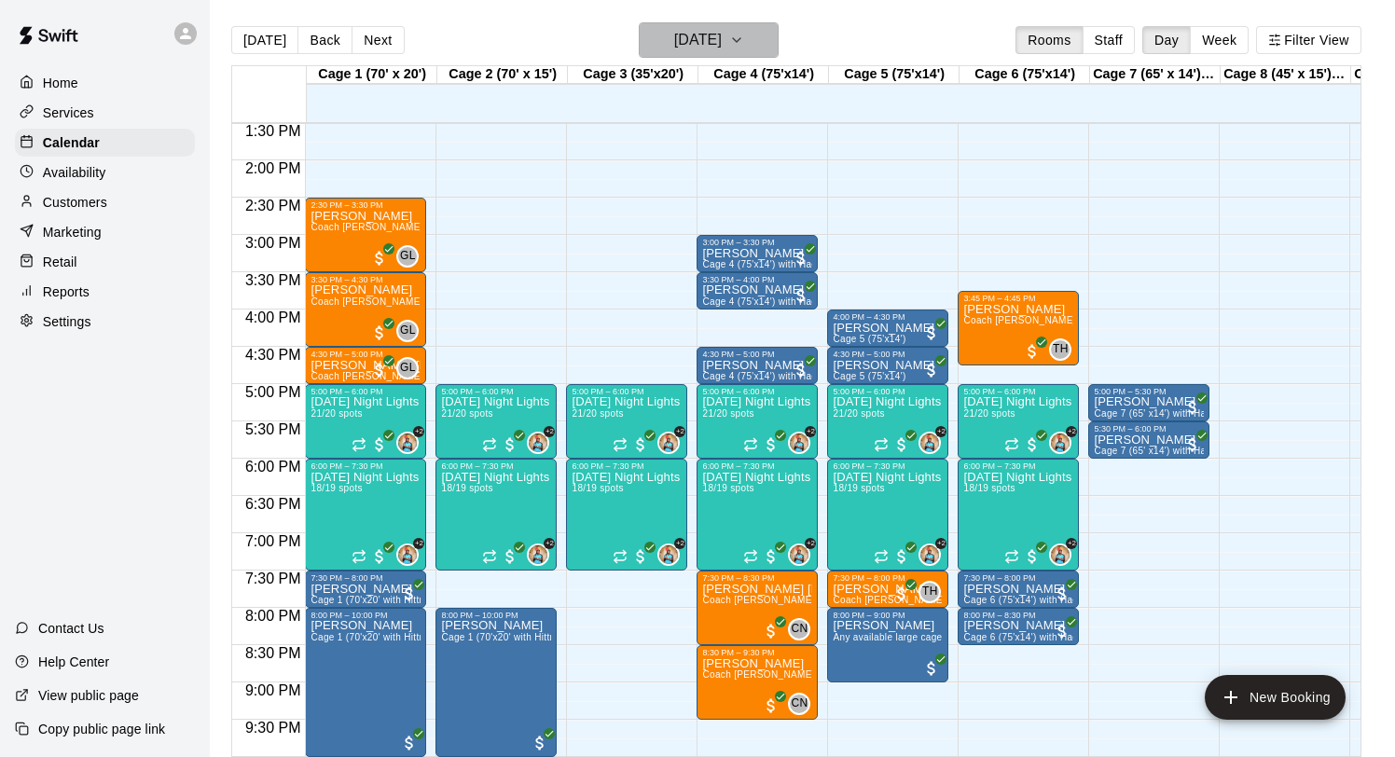
click at [696, 47] on h6 "[DATE]" at bounding box center [698, 40] width 48 height 26
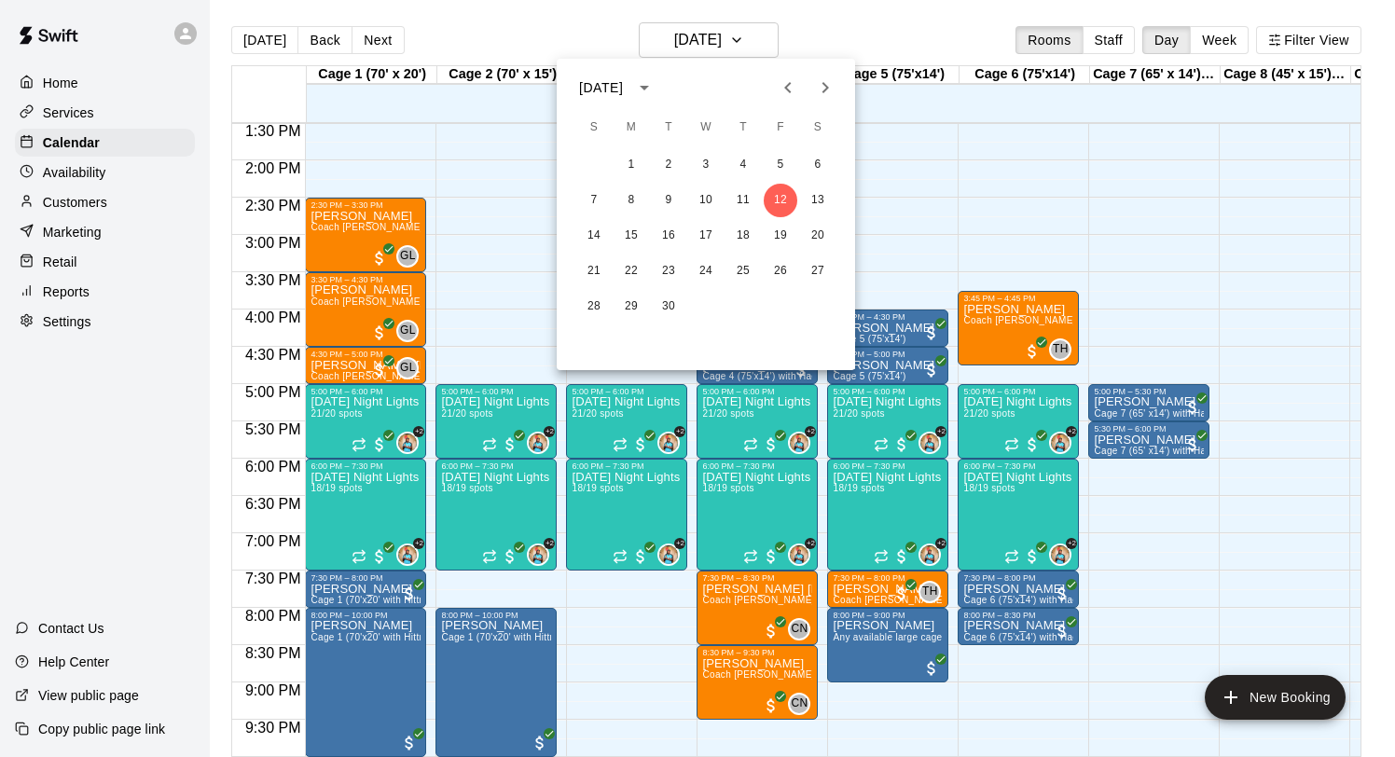
click at [623, 45] on div at bounding box center [697, 378] width 1395 height 757
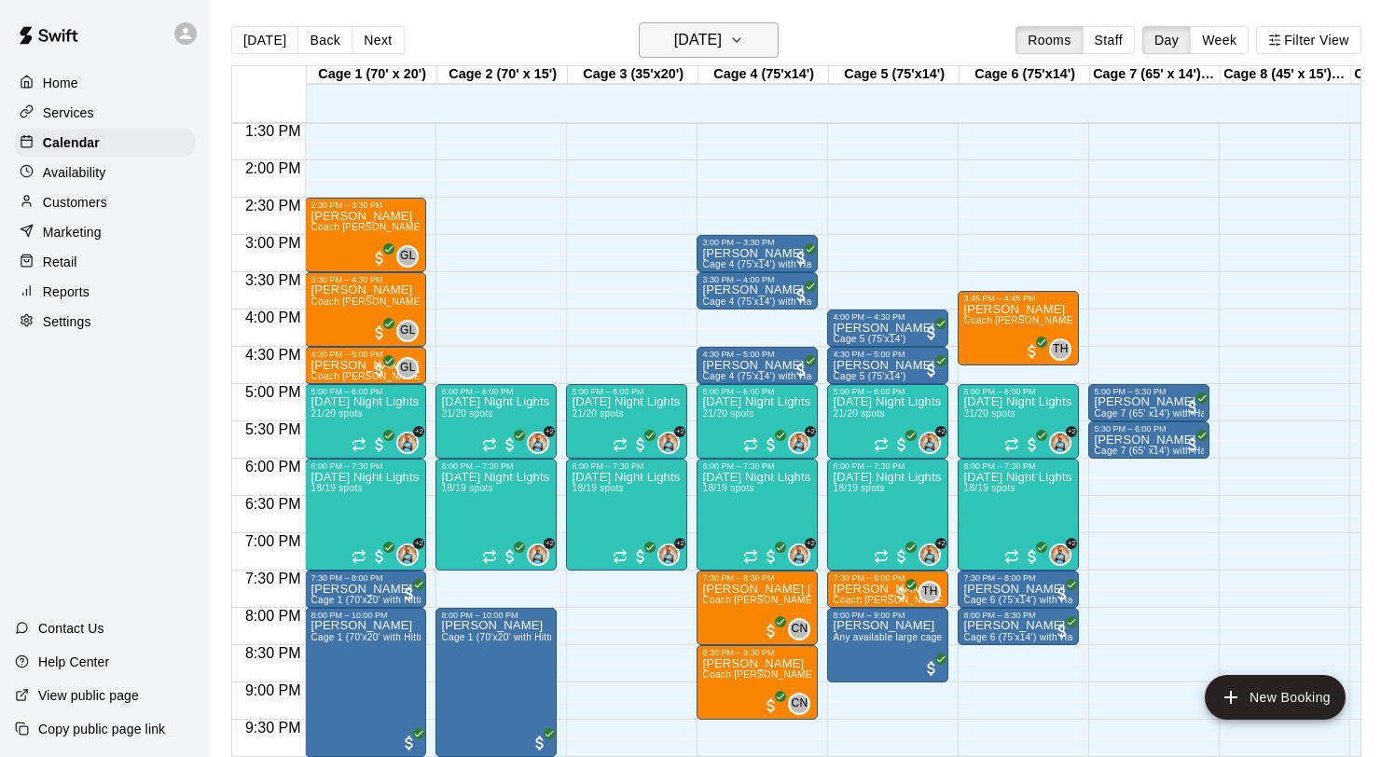
click at [695, 35] on h6 "[DATE]" at bounding box center [698, 40] width 48 height 26
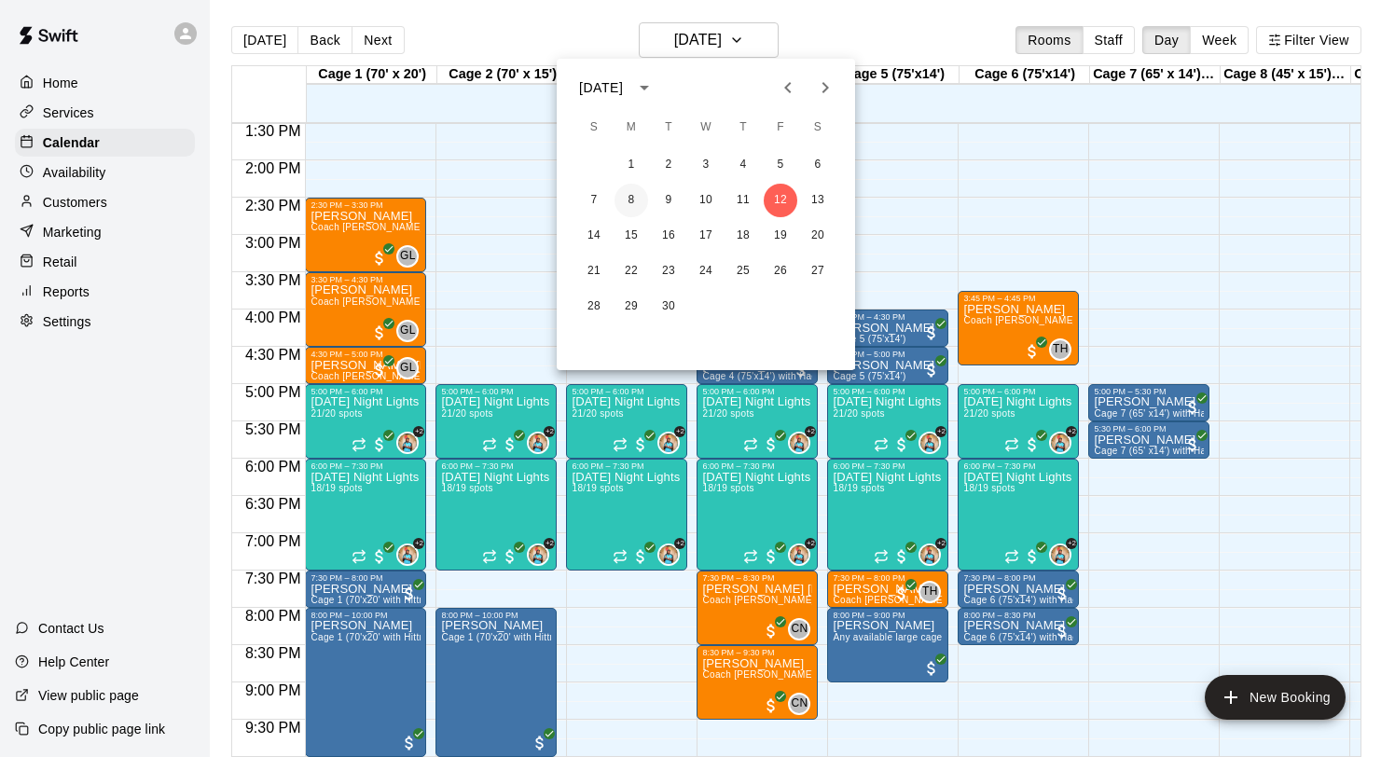
click at [631, 203] on button "8" at bounding box center [632, 201] width 34 height 34
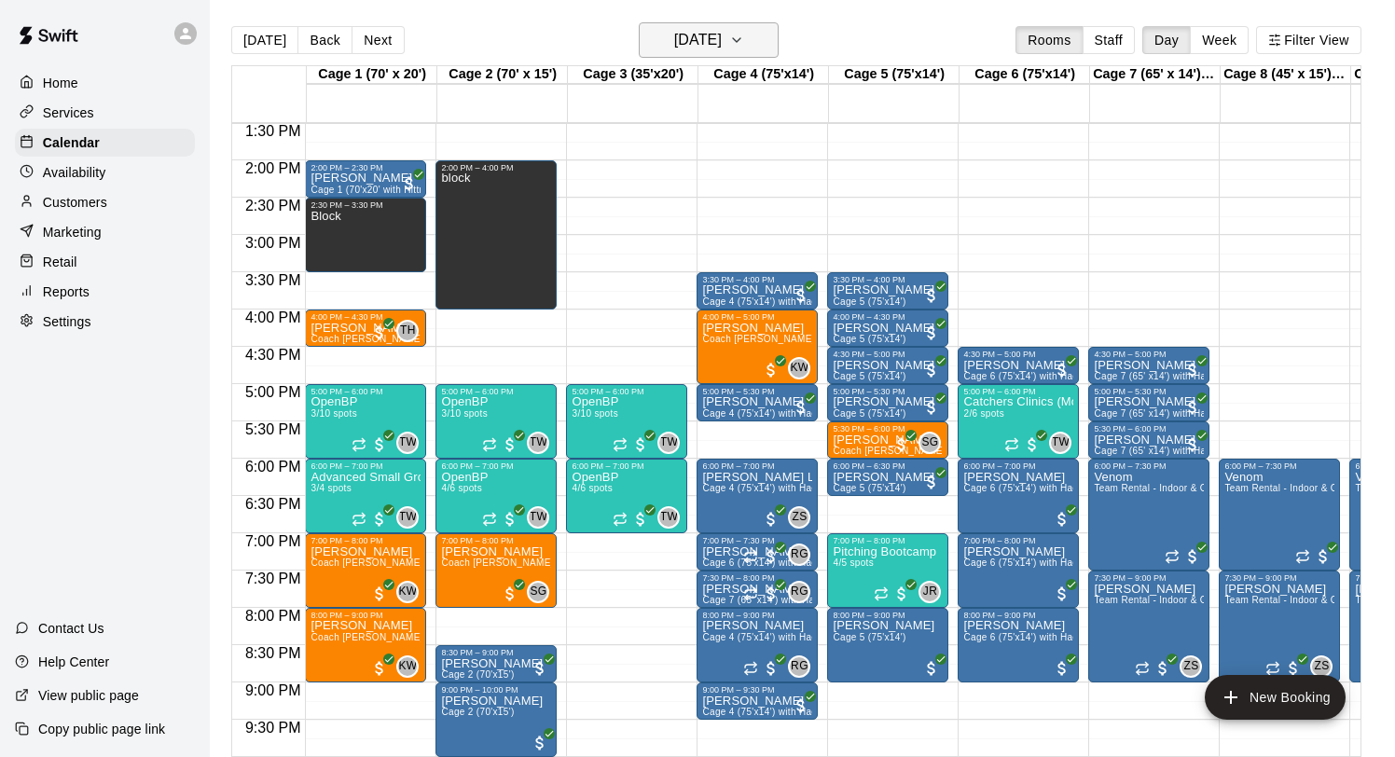
click at [682, 51] on h6 "Monday Sep 08" at bounding box center [698, 40] width 48 height 26
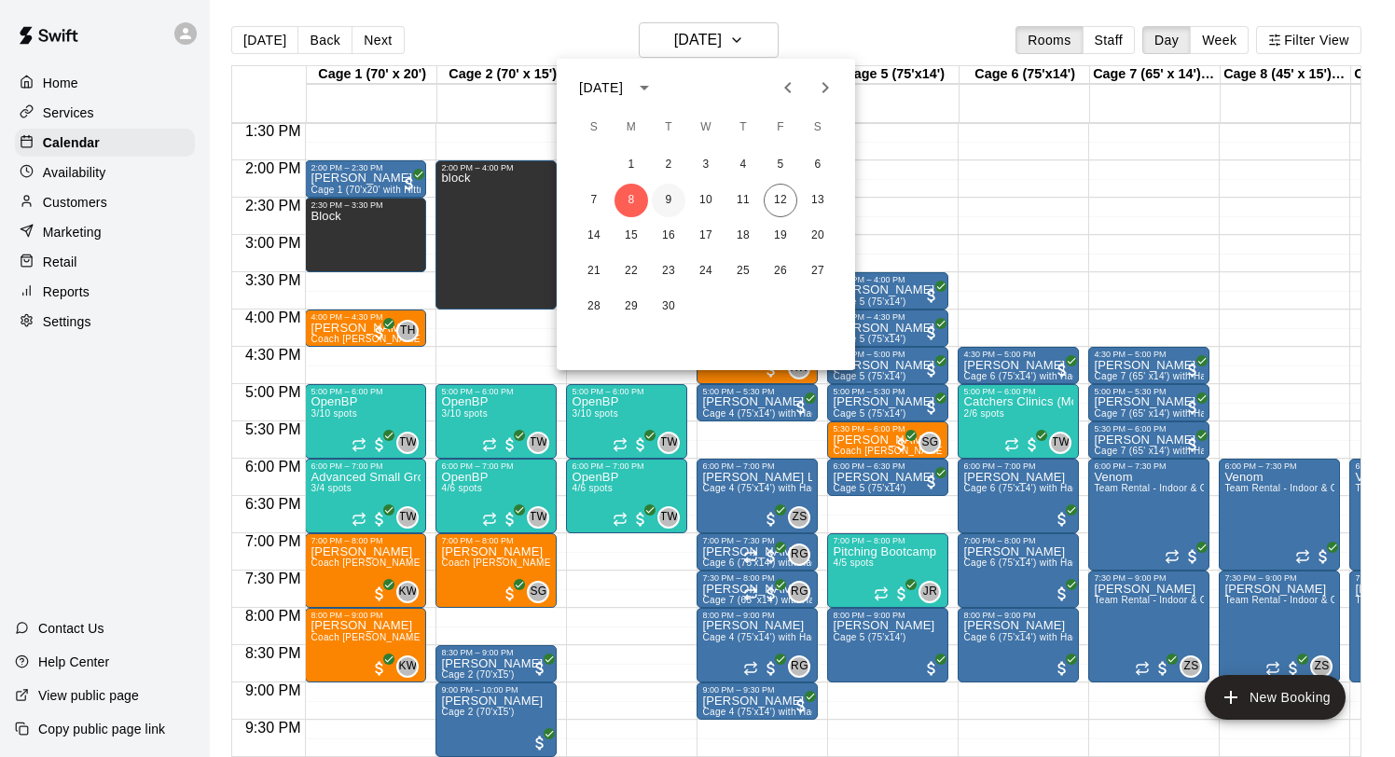
click at [669, 198] on button "9" at bounding box center [669, 201] width 34 height 34
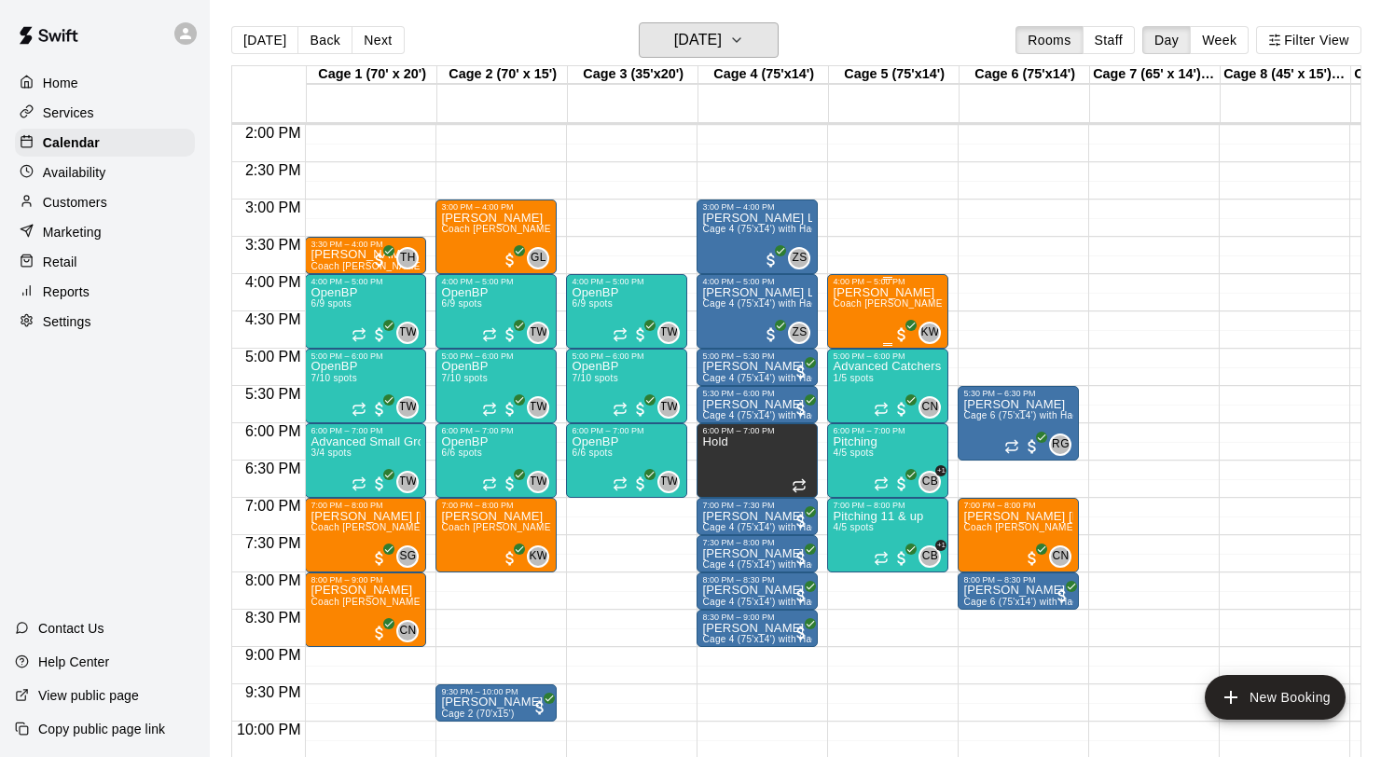
scroll to position [1052, 0]
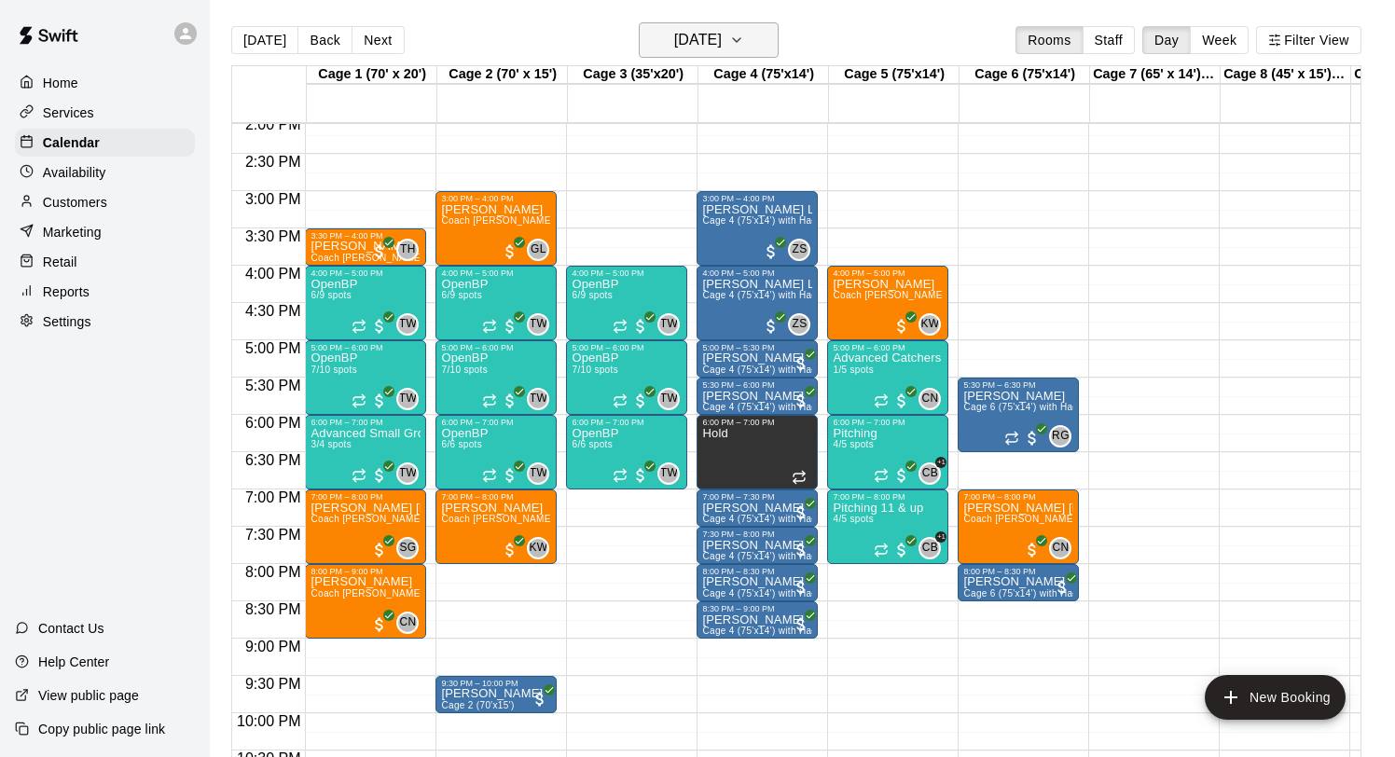
click at [714, 49] on h6 "Tuesday Sep 09" at bounding box center [698, 40] width 48 height 26
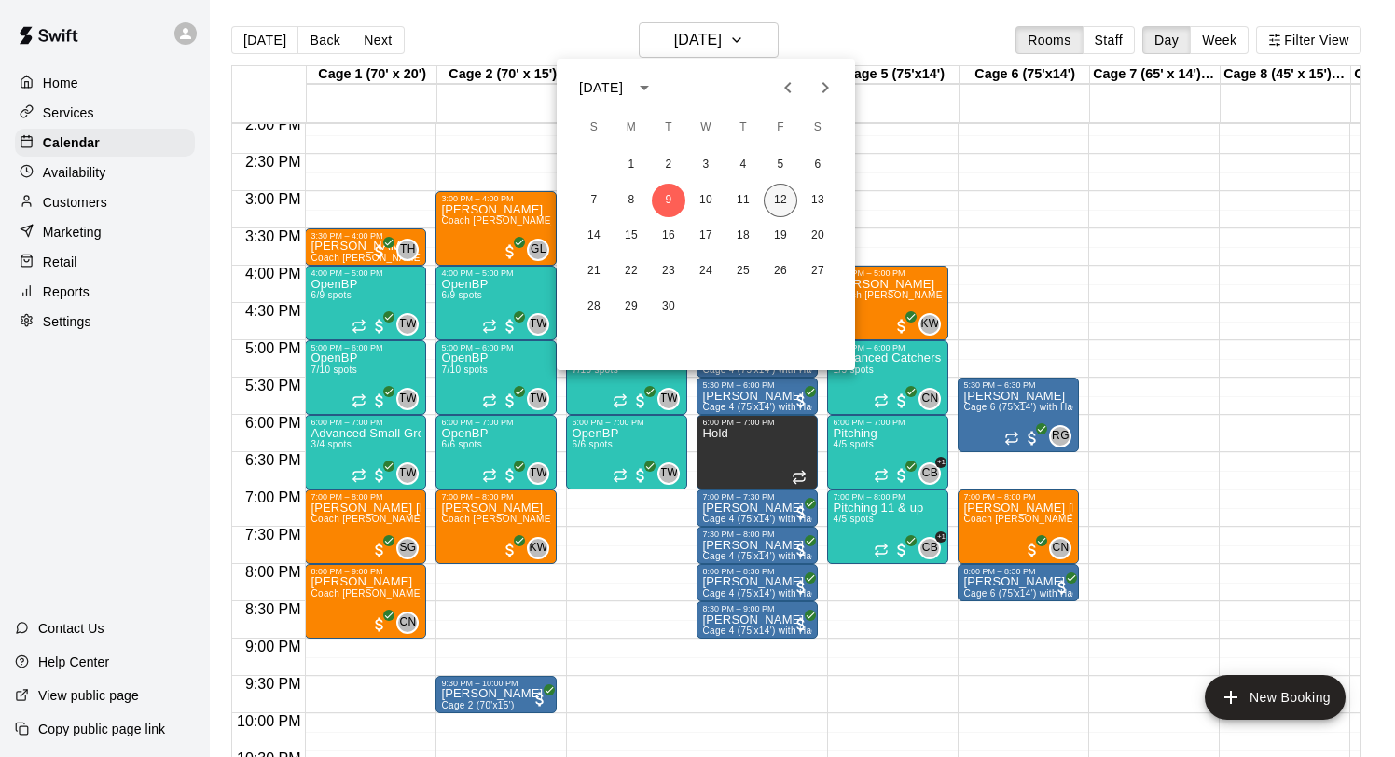
click at [780, 195] on button "12" at bounding box center [781, 201] width 34 height 34
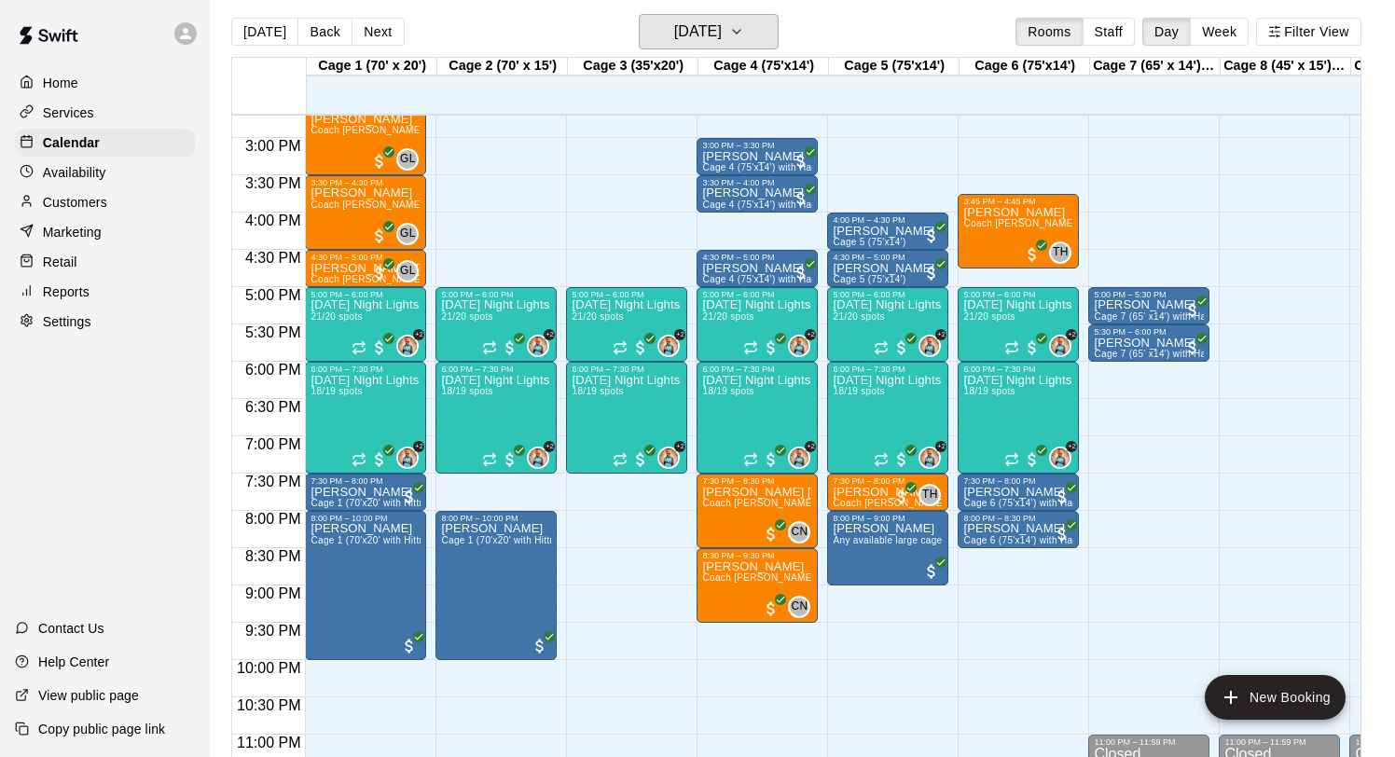
scroll to position [0, 1]
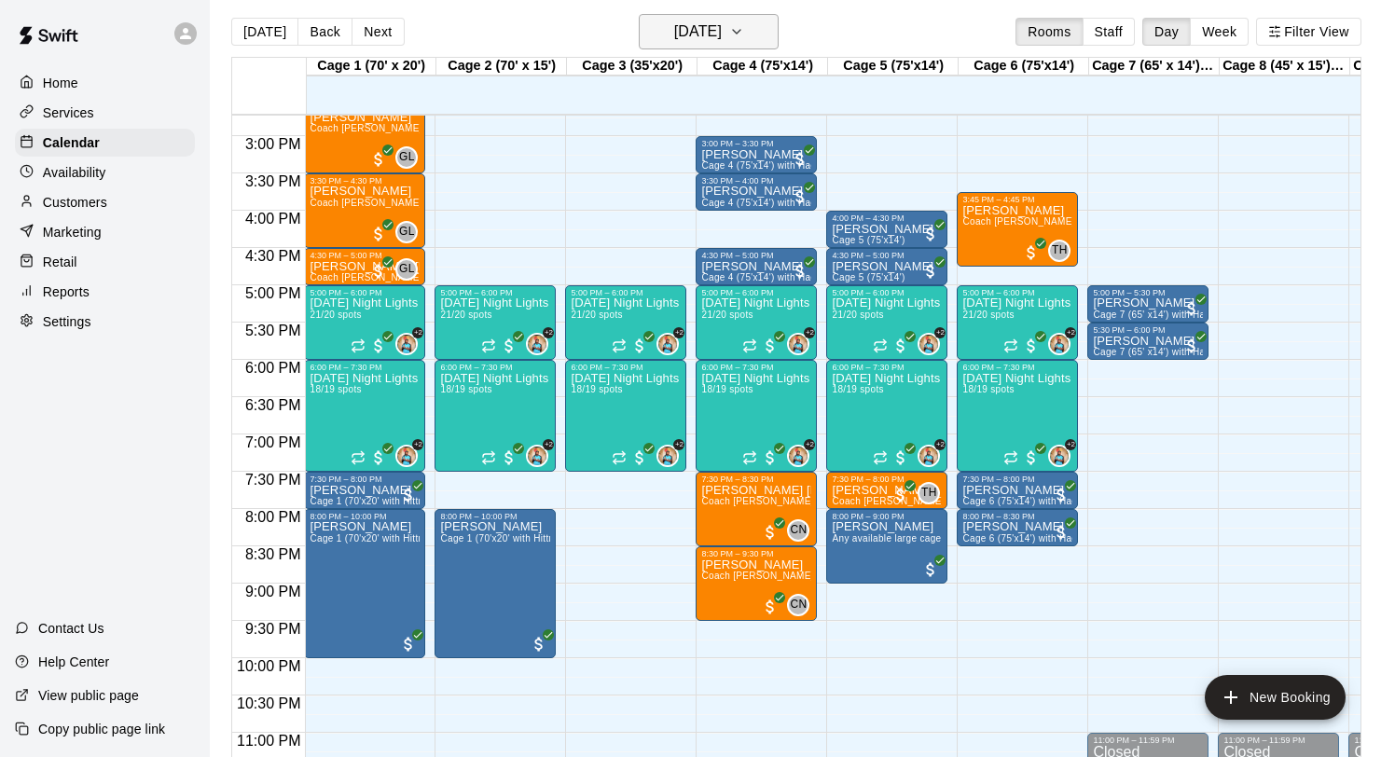
click at [748, 32] on button "[DATE]" at bounding box center [709, 31] width 140 height 35
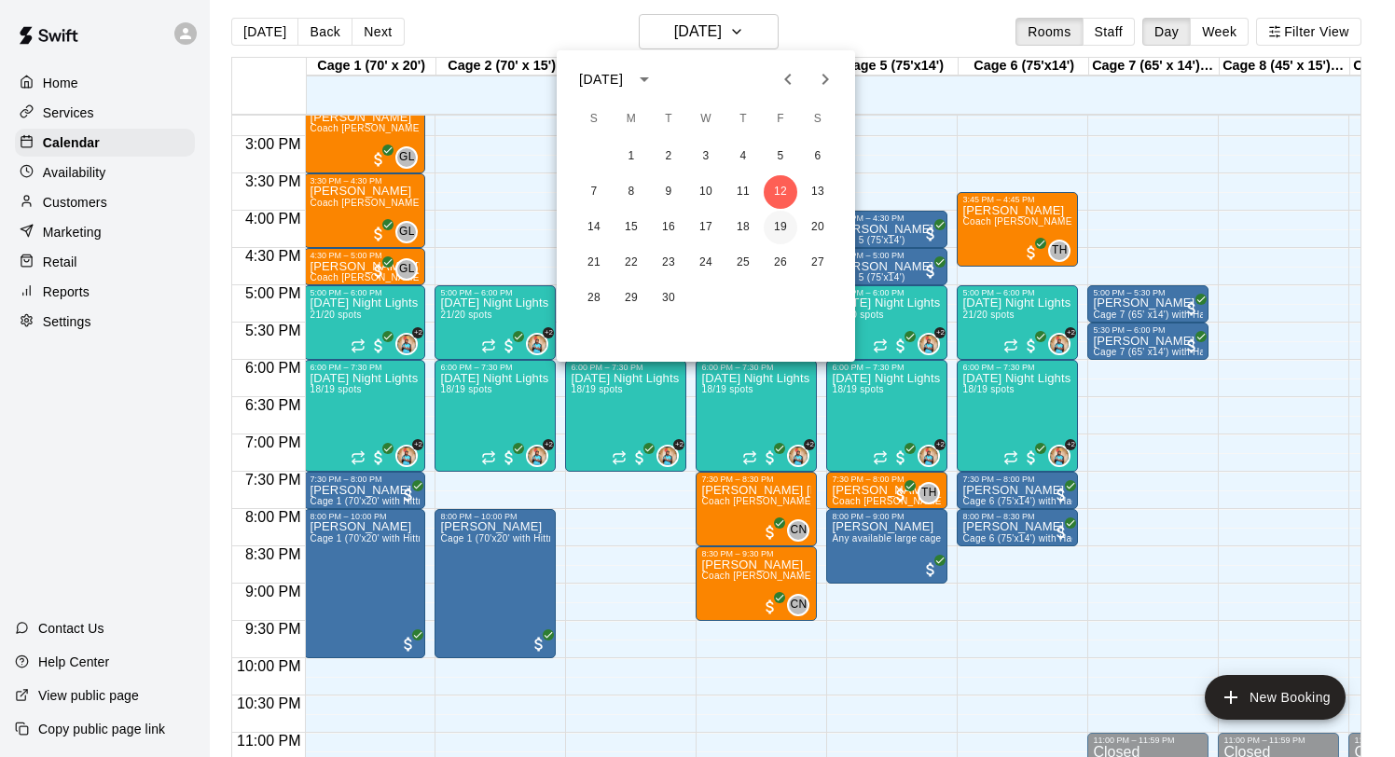
click at [781, 237] on button "19" at bounding box center [781, 228] width 34 height 34
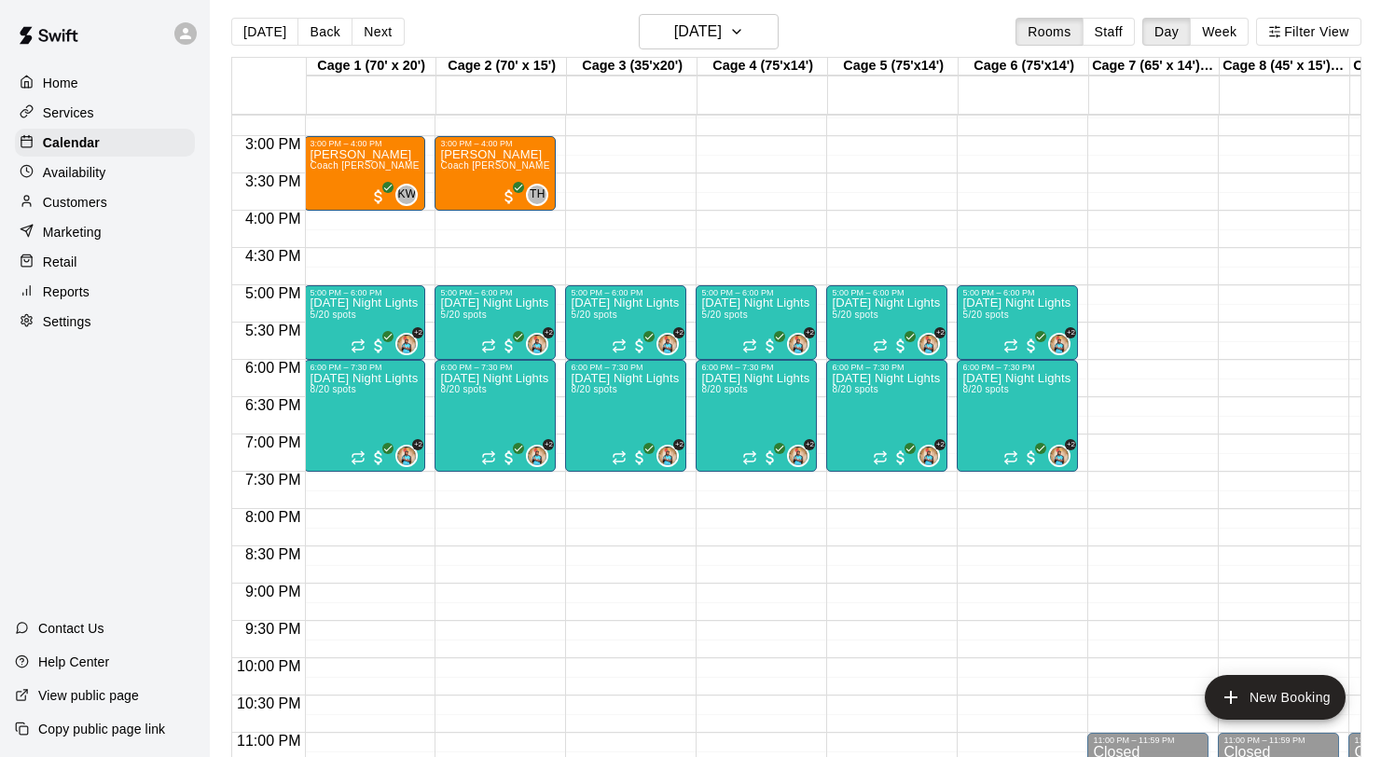
click at [729, 9] on main "Today Back Next Friday Sep 19 Rooms Staff Day Week Filter View Cage 1 (70' x 20…" at bounding box center [802, 385] width 1185 height 787
click at [722, 24] on h6 "Friday Sep 19" at bounding box center [698, 32] width 48 height 26
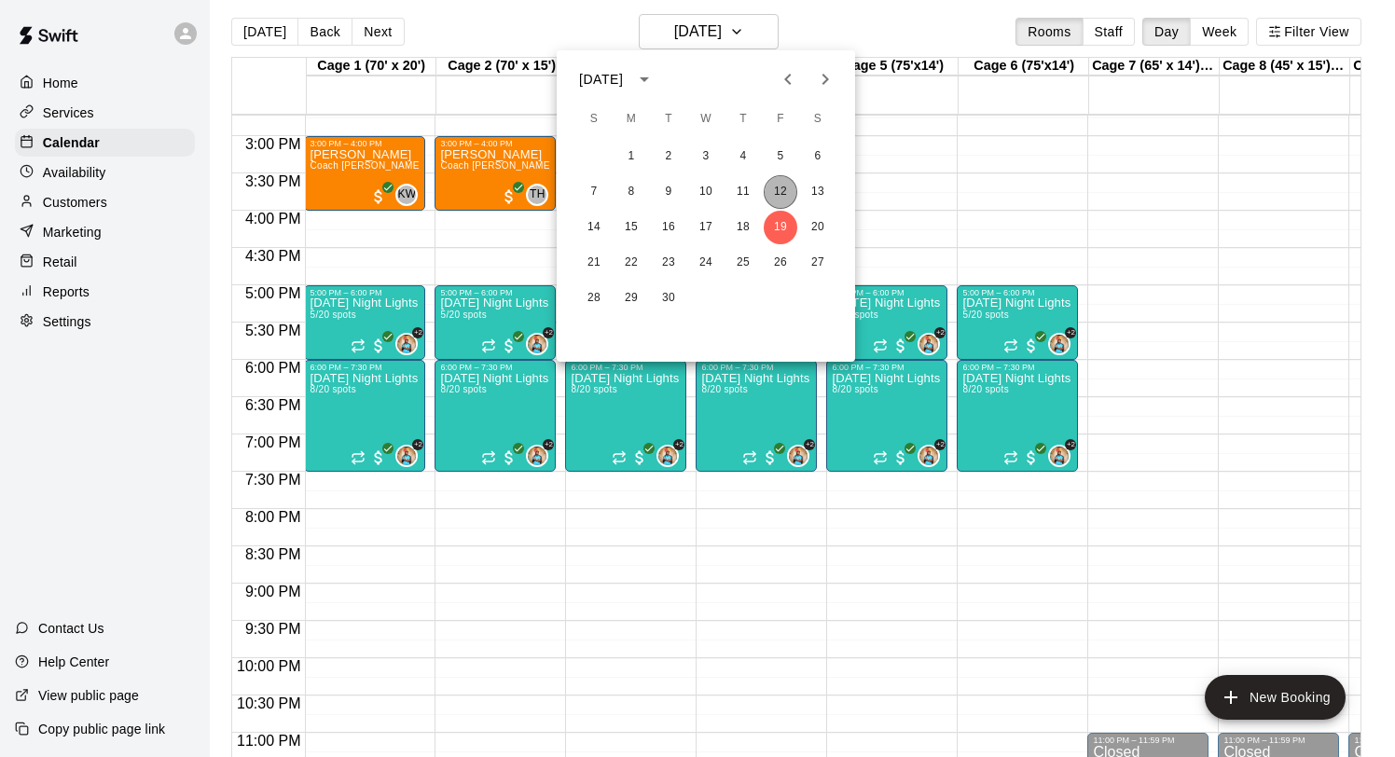
click at [783, 196] on button "12" at bounding box center [781, 192] width 34 height 34
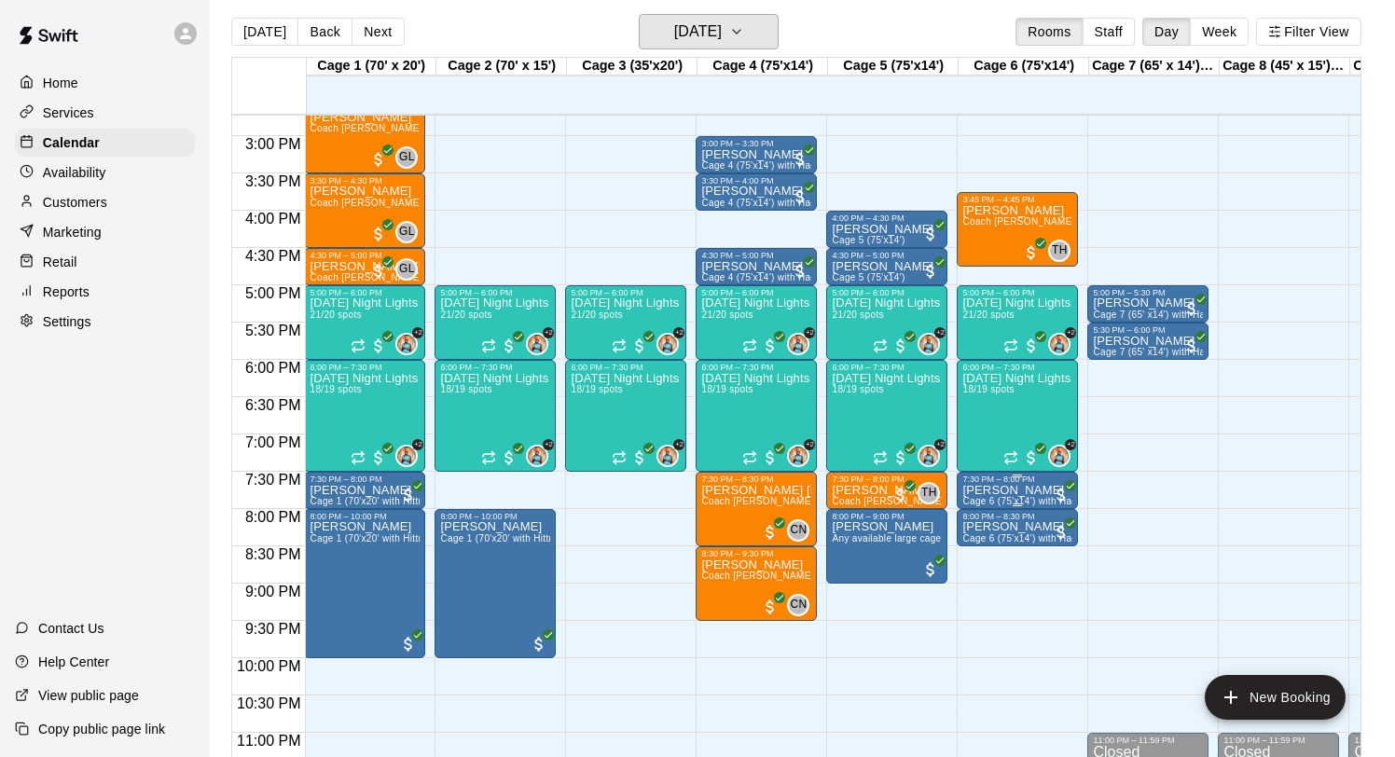
scroll to position [1114, 1]
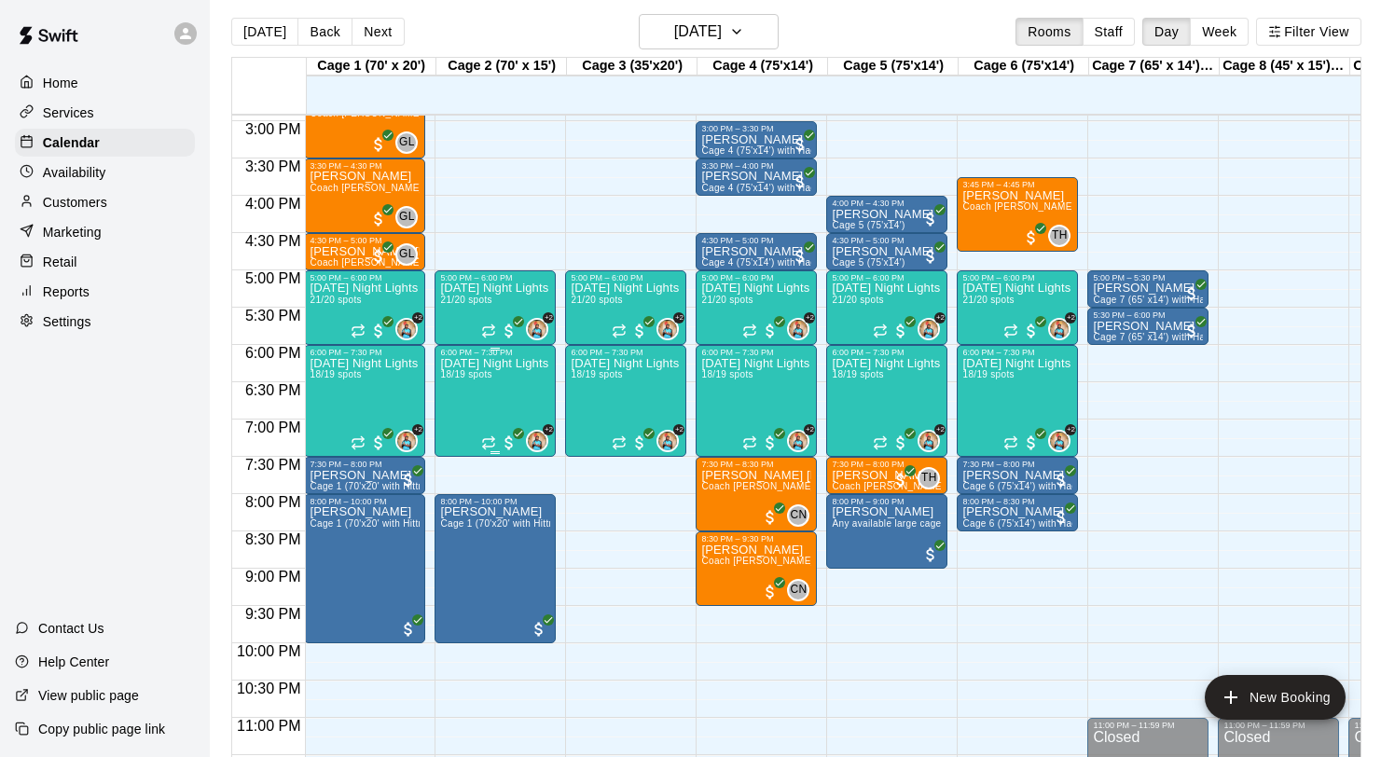
click at [485, 380] on span "18/19 spots" at bounding box center [465, 374] width 51 height 10
click at [459, 431] on img "edit" at bounding box center [460, 433] width 21 height 21
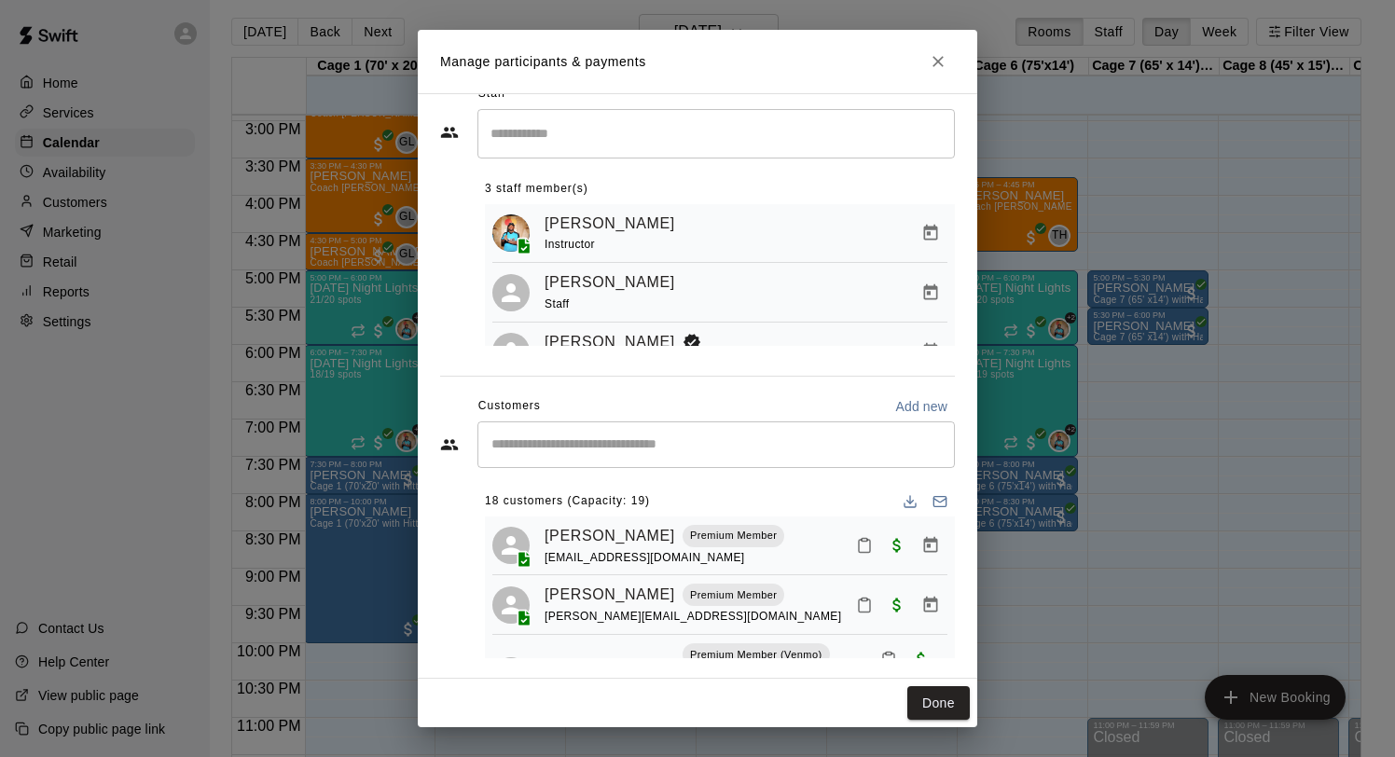
scroll to position [32, 0]
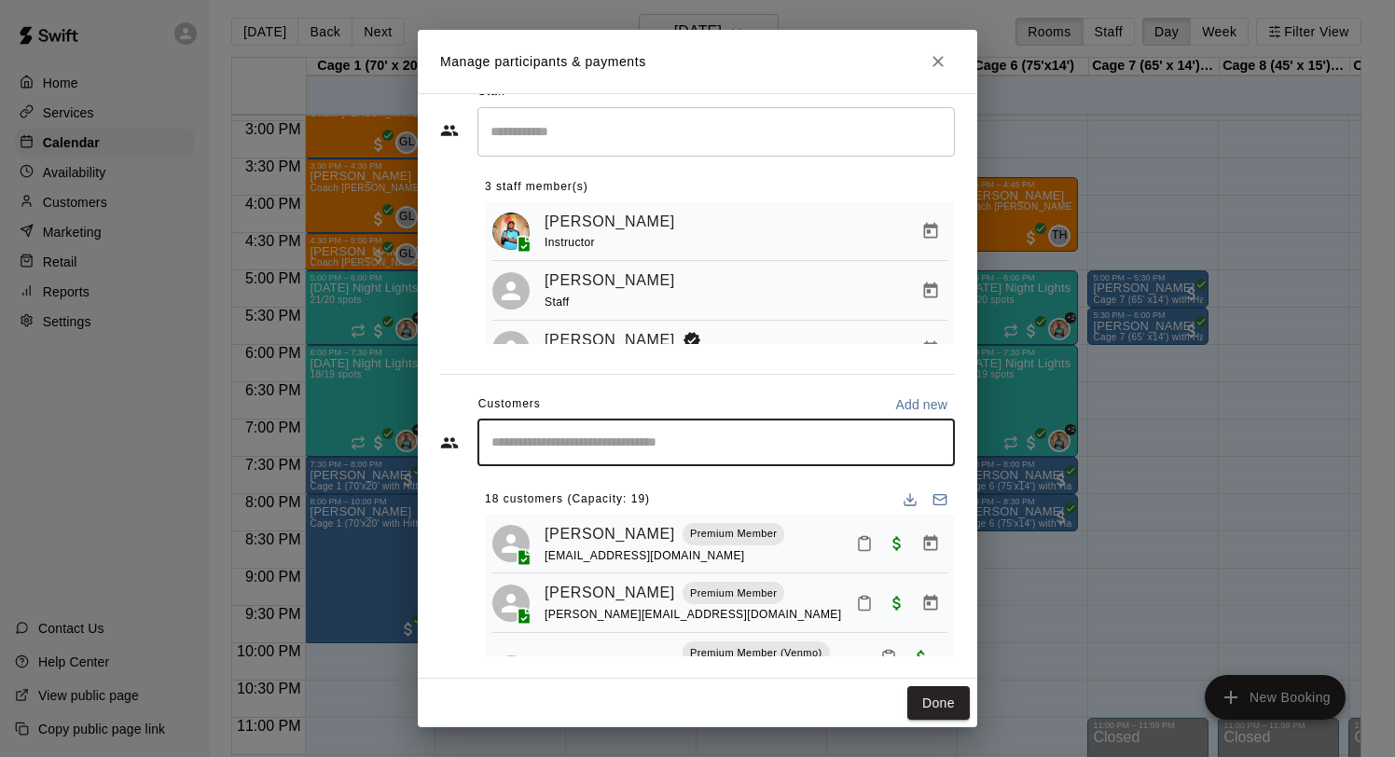
click at [629, 442] on input "Start typing to search customers..." at bounding box center [716, 443] width 461 height 19
type input "*"
type input "******"
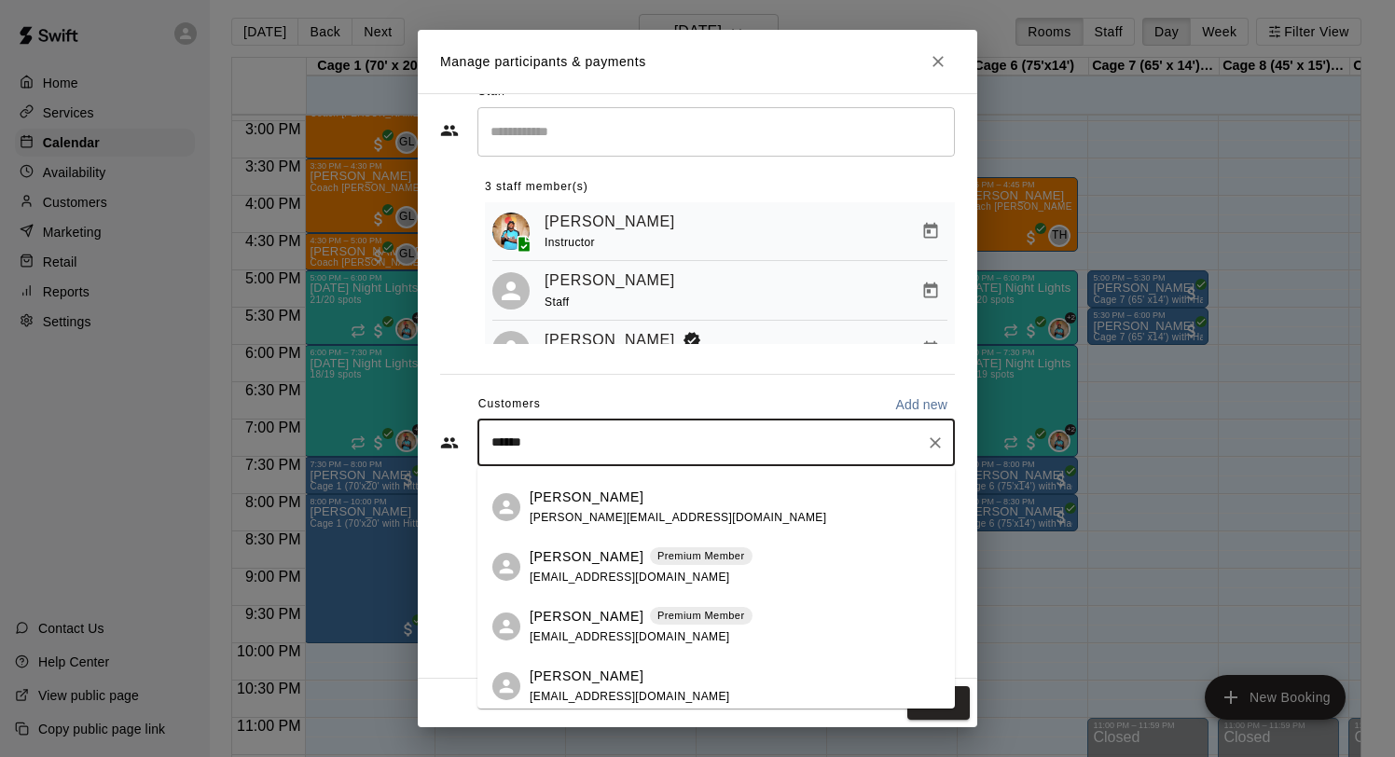
scroll to position [832, 0]
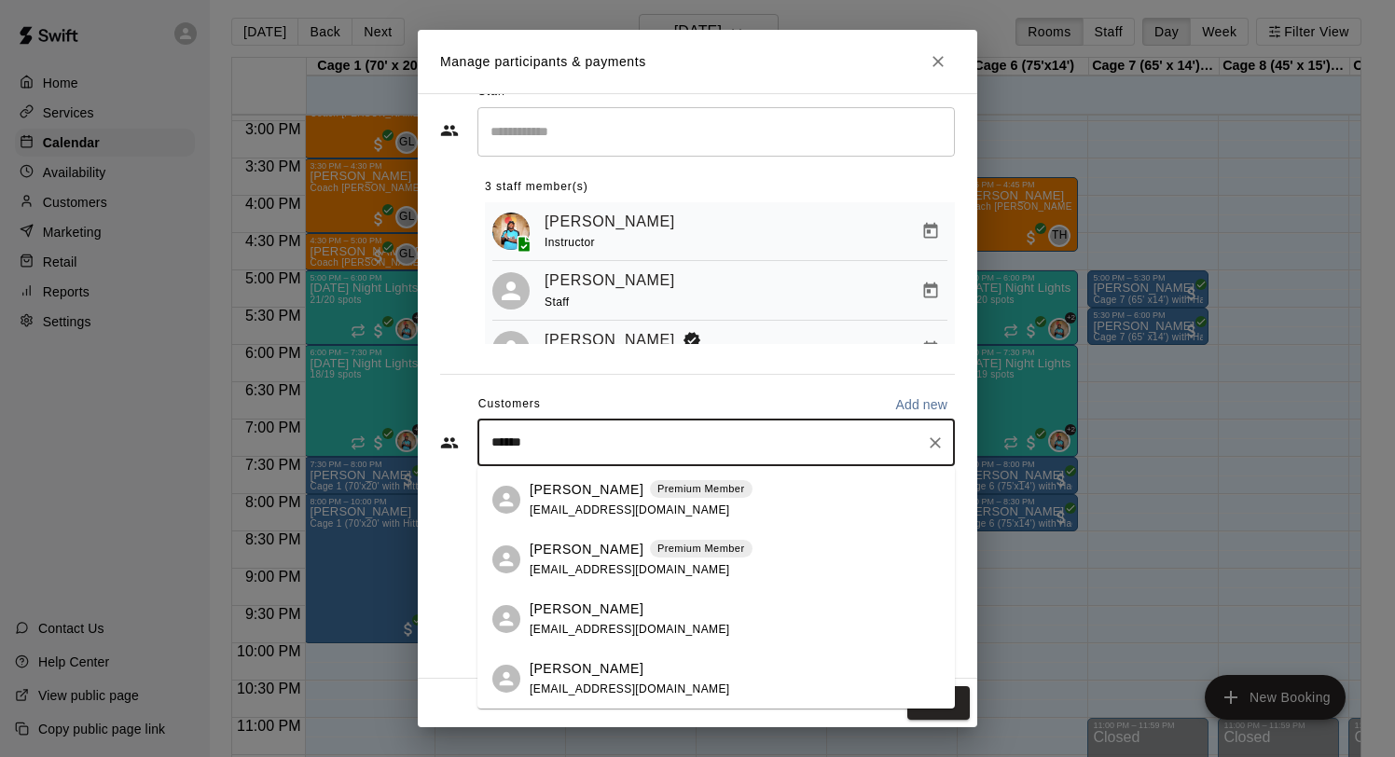
click at [588, 571] on span "omardgarcia@gmail.com" at bounding box center [630, 569] width 201 height 13
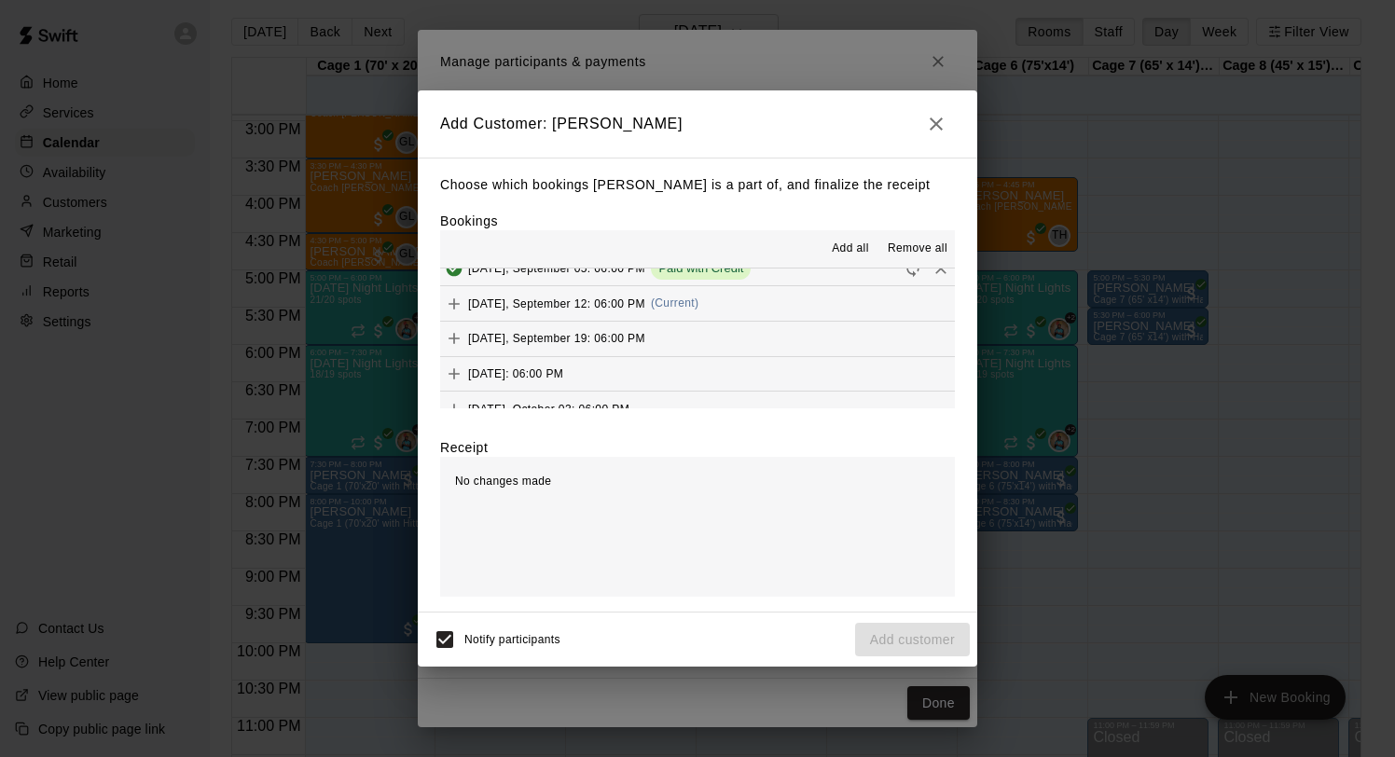
scroll to position [1318, 0]
click at [579, 338] on span "Friday, September 12: 06:00 PM" at bounding box center [556, 336] width 177 height 13
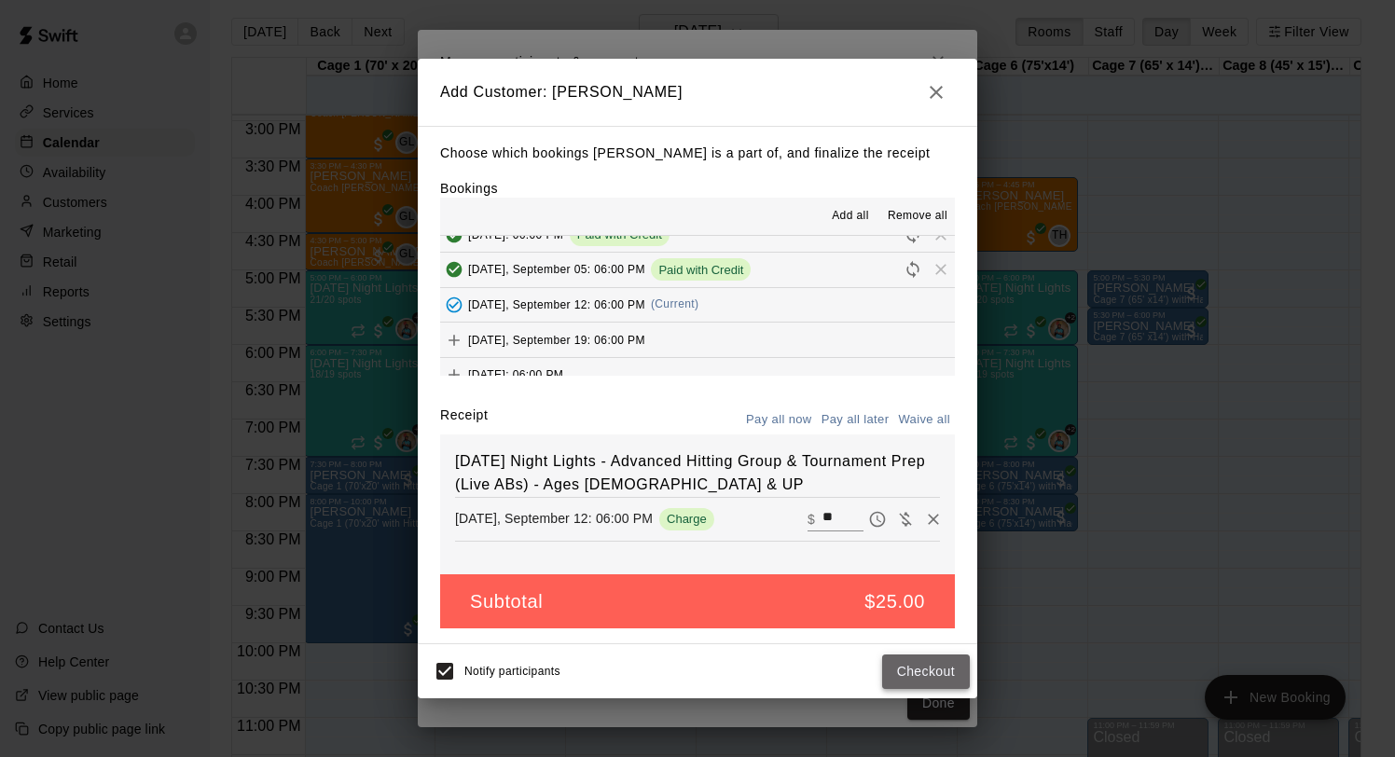
click at [904, 669] on button "Checkout" at bounding box center [926, 672] width 88 height 35
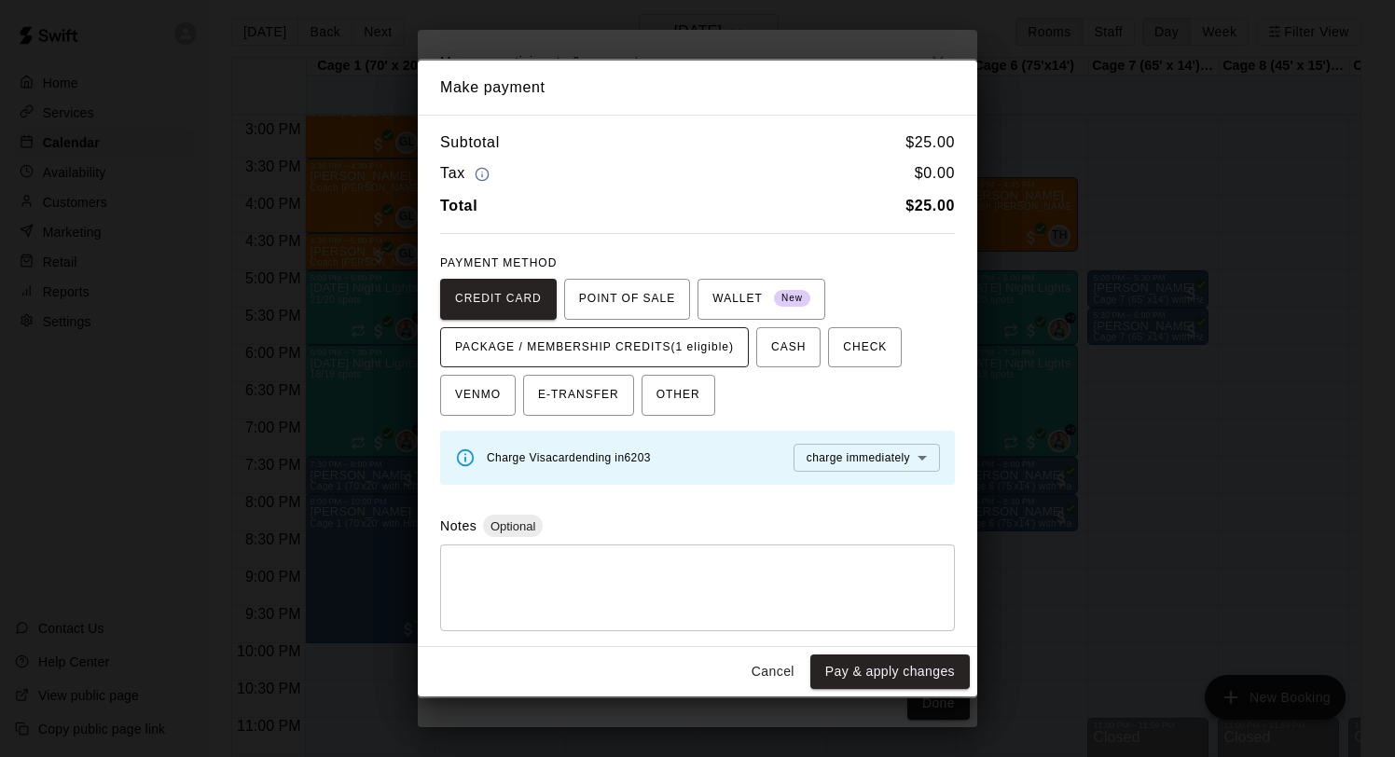
click at [628, 348] on span "PACKAGE / MEMBERSHIP CREDITS (1 eligible)" at bounding box center [594, 348] width 279 height 30
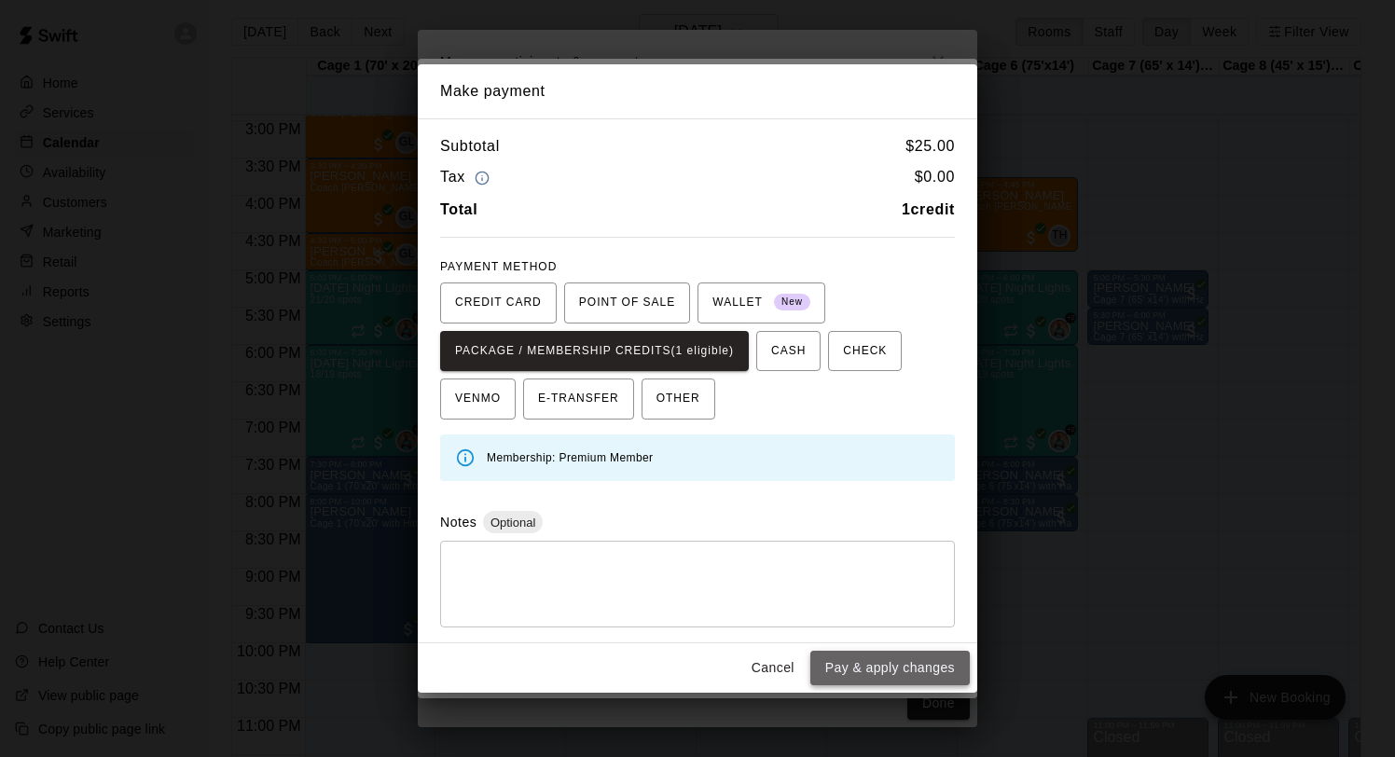
click at [851, 671] on button "Pay & apply changes" at bounding box center [890, 668] width 159 height 35
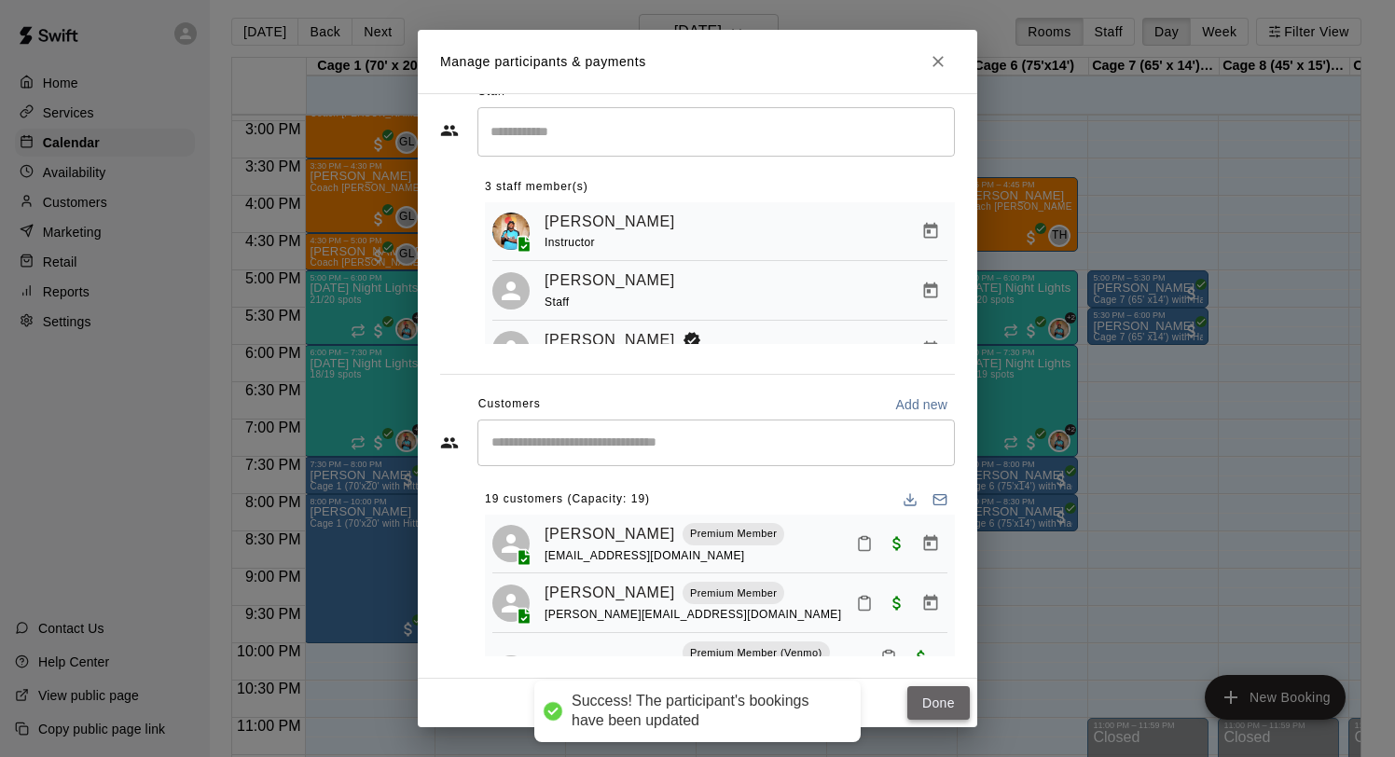
click at [922, 700] on button "Done" at bounding box center [939, 703] width 62 height 35
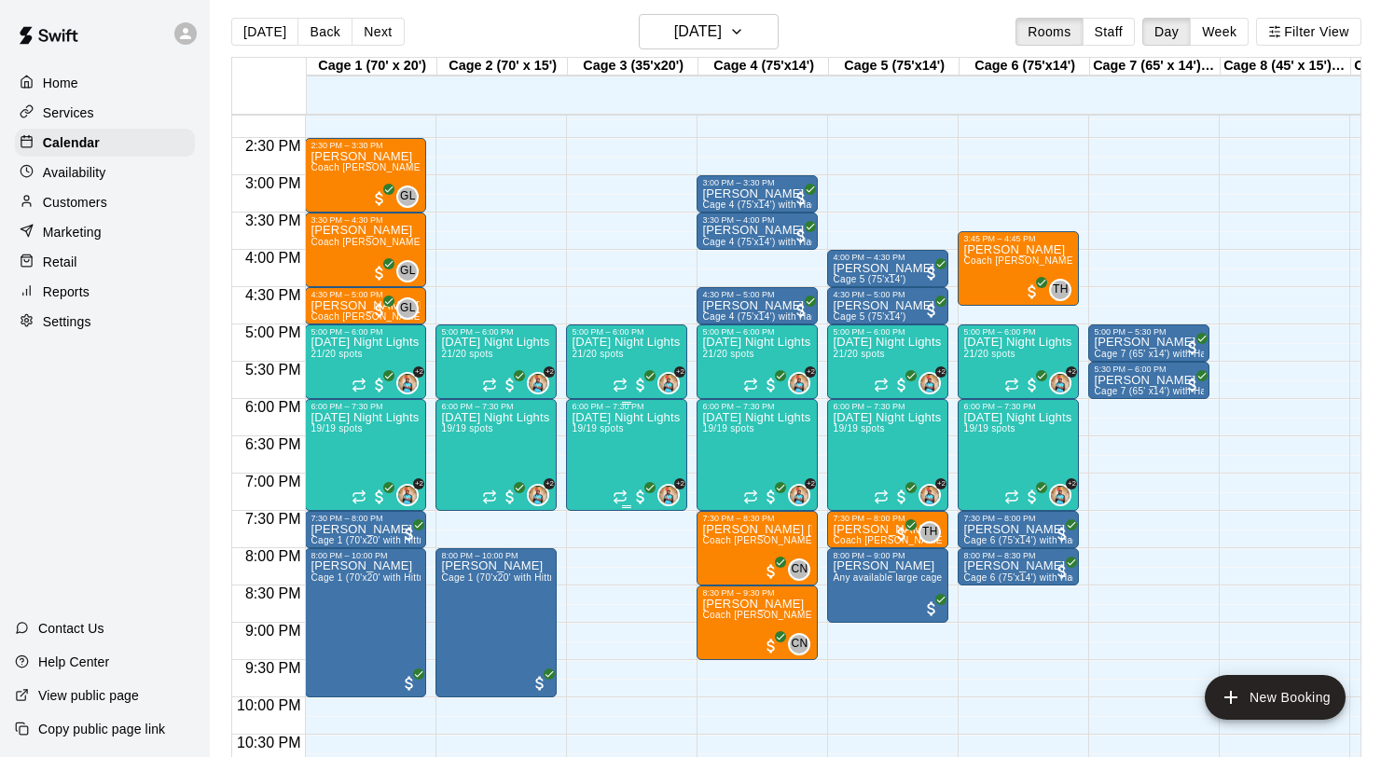
scroll to position [1060, 0]
